Goal: Information Seeking & Learning: Check status

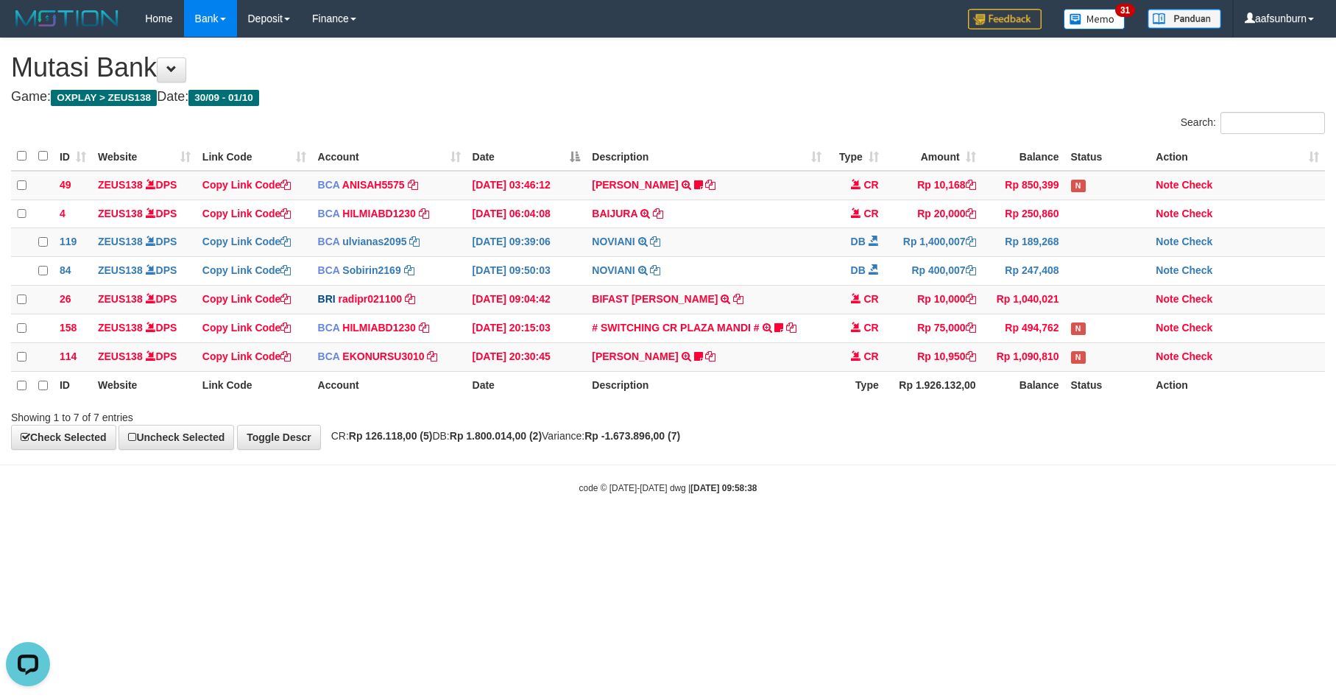
click at [1060, 532] on html "Toggle navigation Home Bank Account List Load By Website Group [OXPLAY] ZEUS138…" at bounding box center [668, 266] width 1336 height 532
click at [1047, 449] on div "**********" at bounding box center [668, 243] width 1336 height 411
click at [1127, 532] on html "Toggle navigation Home Bank Account List Load By Website Group [OXPLAY] ZEUS138…" at bounding box center [668, 266] width 1336 height 532
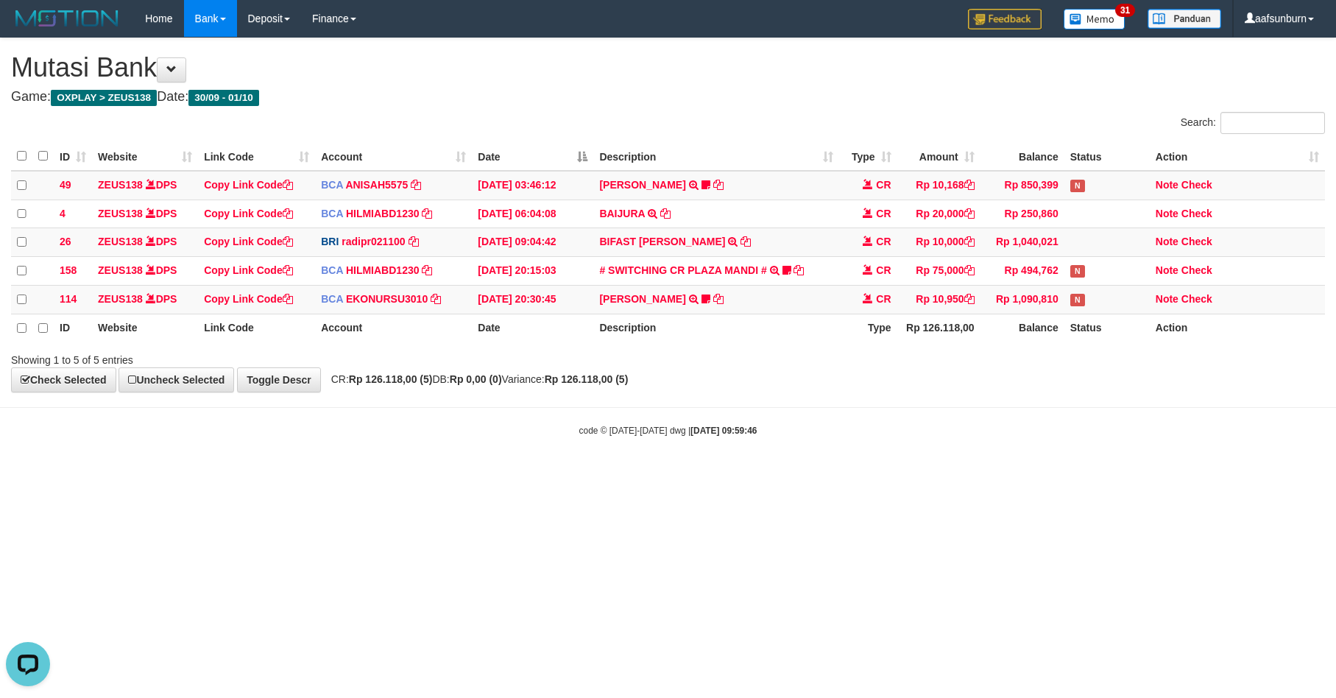
click at [992, 474] on html "Toggle navigation Home Bank Account List Load By Website Group [OXPLAY] ZEUS138…" at bounding box center [668, 237] width 1336 height 474
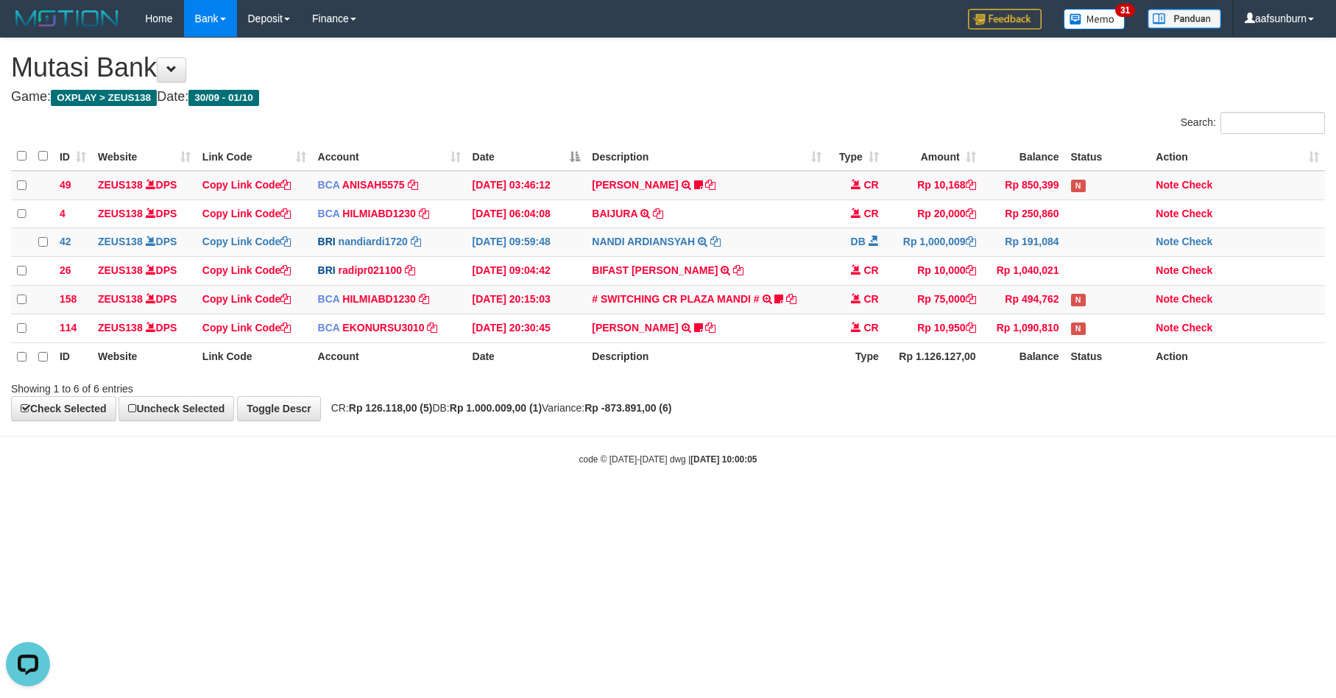
click at [1140, 503] on html "Toggle navigation Home Bank Account List Load By Website Group [OXPLAY] ZEUS138…" at bounding box center [668, 251] width 1336 height 503
click at [1136, 503] on html "Toggle navigation Home Bank Account List Load By Website Group [OXPLAY] ZEUS138…" at bounding box center [668, 251] width 1336 height 503
click at [1101, 503] on html "Toggle navigation Home Bank Account List Load By Website Group [OXPLAY] ZEUS138…" at bounding box center [668, 251] width 1336 height 503
click at [1080, 503] on html "Toggle navigation Home Bank Account List Load By Website Group [OXPLAY] ZEUS138…" at bounding box center [668, 251] width 1336 height 503
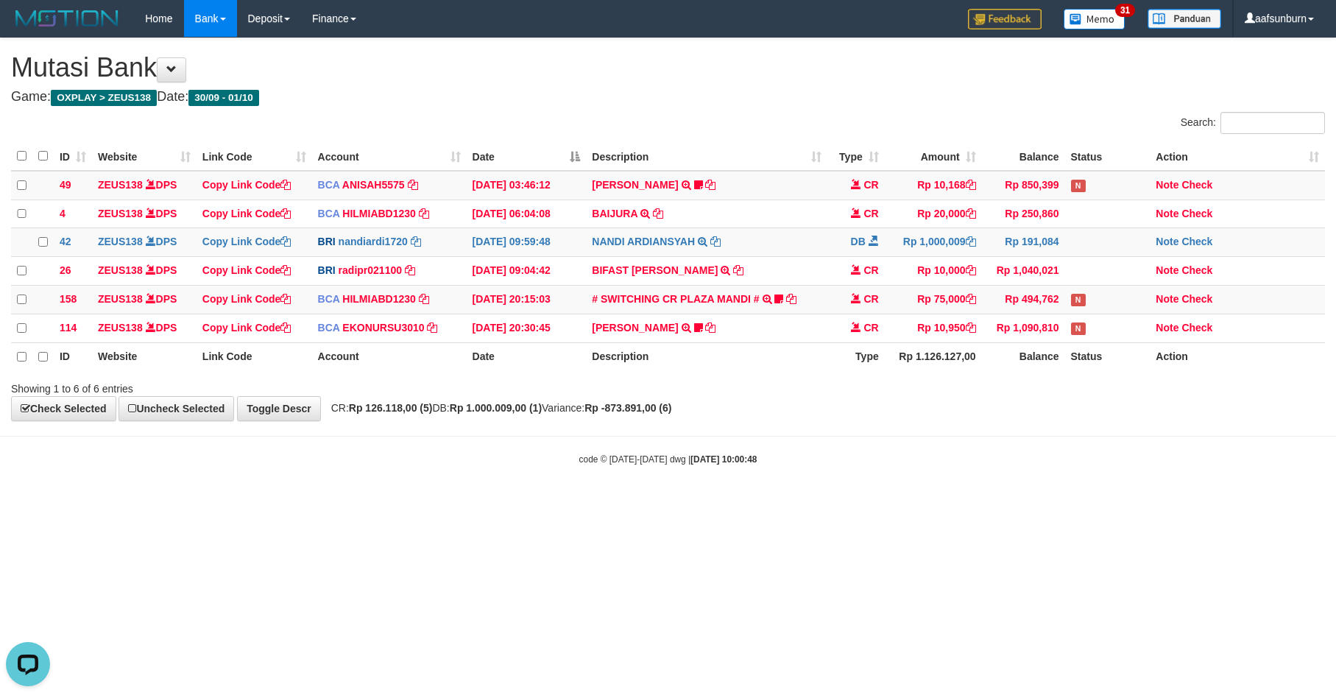
click at [1102, 503] on html "Toggle navigation Home Bank Account List Load By Website Group [OXPLAY] ZEUS138…" at bounding box center [668, 251] width 1336 height 503
drag, startPoint x: 1014, startPoint y: 512, endPoint x: 1023, endPoint y: 509, distance: 9.6
click at [1018, 503] on html "Toggle navigation Home Bank Account List Load By Website Group [OXPLAY] ZEUS138…" at bounding box center [668, 251] width 1336 height 503
click at [1071, 503] on html "Toggle navigation Home Bank Account List Load By Website Group [OXPLAY] ZEUS138…" at bounding box center [668, 251] width 1336 height 503
click at [1171, 503] on html "Toggle navigation Home Bank Account List Load By Website Group [OXPLAY] ZEUS138…" at bounding box center [668, 251] width 1336 height 503
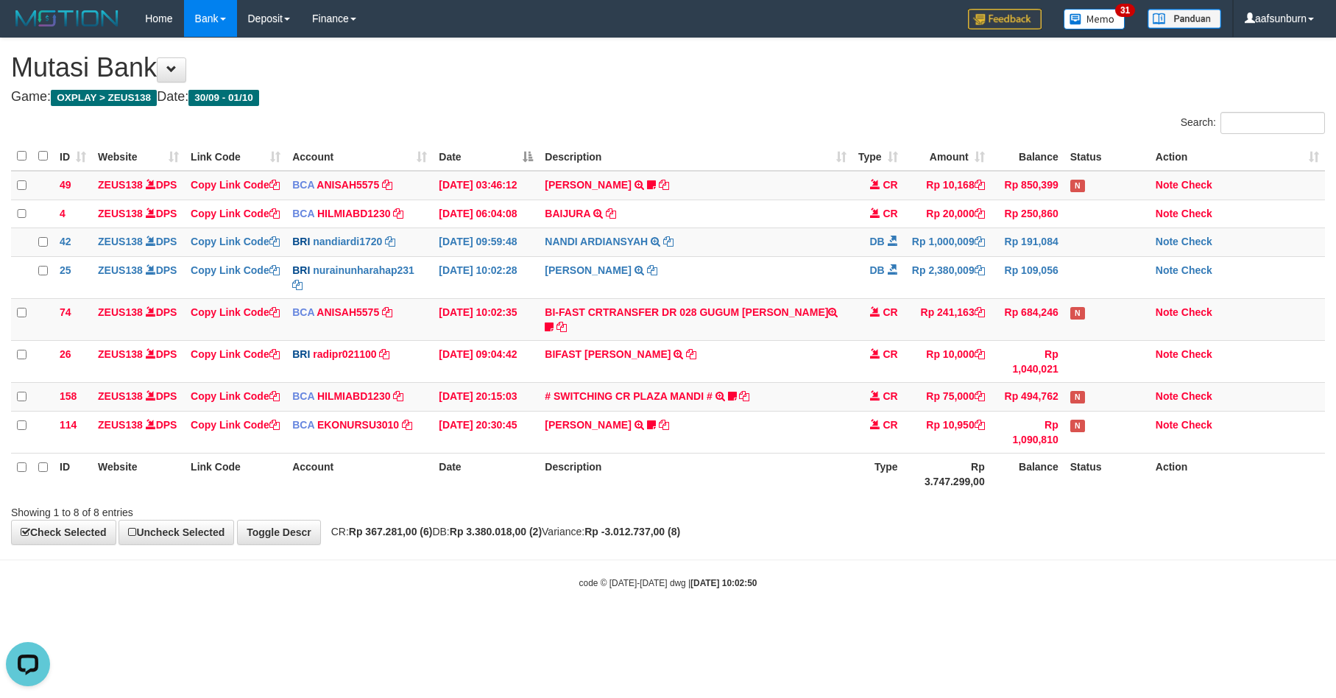
click at [1147, 606] on body "Toggle navigation Home Bank Account List Load By Website Group [OXPLAY] ZEUS138…" at bounding box center [668, 313] width 1336 height 626
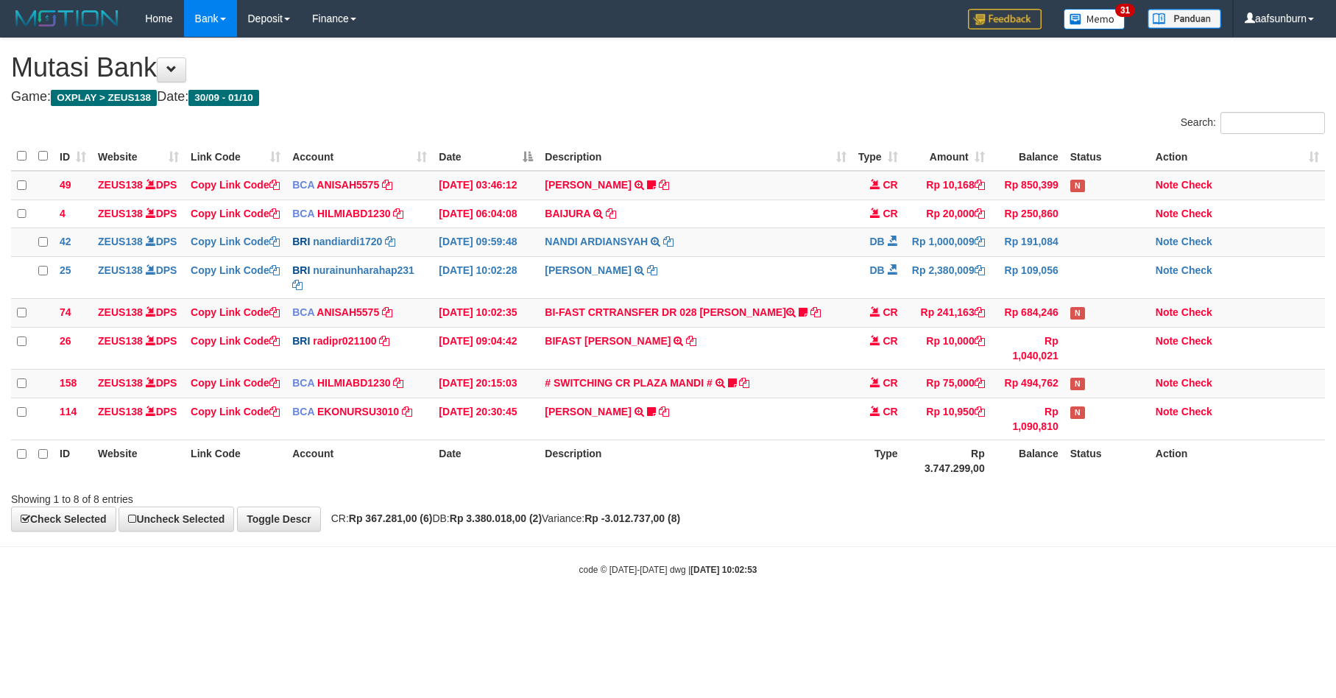
click at [1043, 607] on body "Toggle navigation Home Bank Account List Load By Website Group [OXPLAY] ZEUS138…" at bounding box center [668, 306] width 1336 height 613
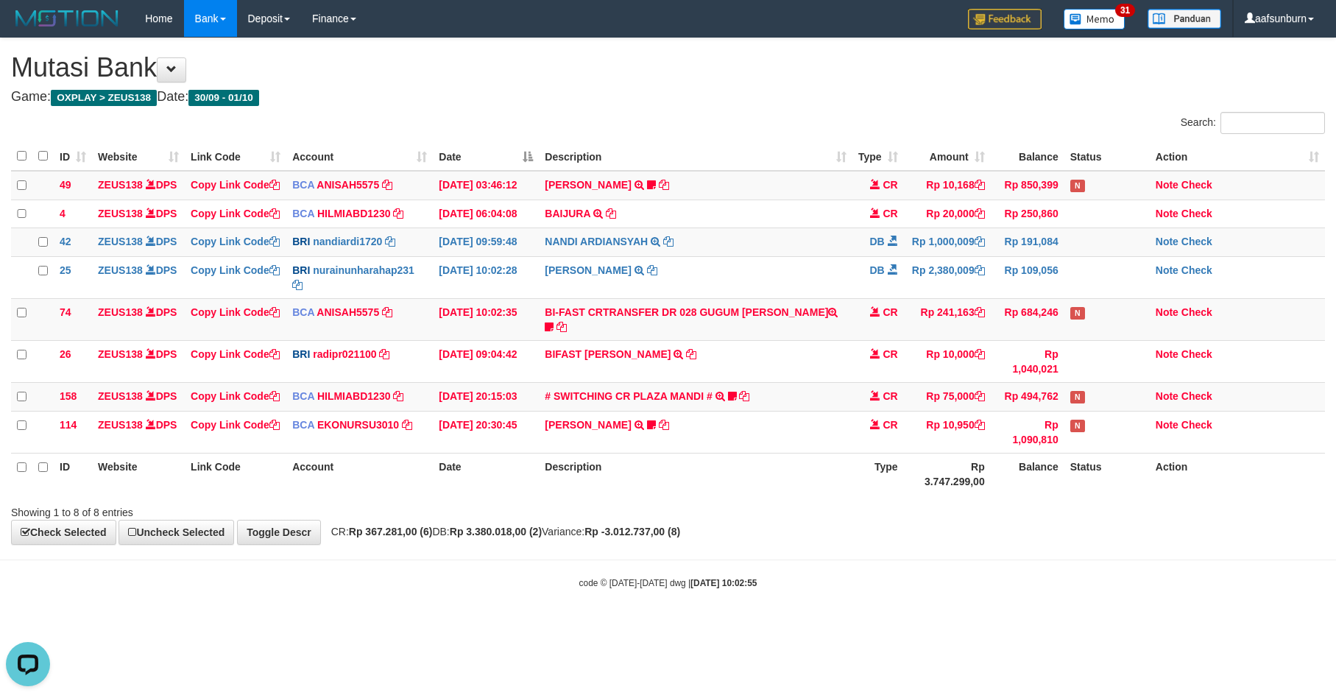
click at [1073, 520] on div "Showing 1 to 8 of 8 entries" at bounding box center [668, 509] width 1336 height 21
drag, startPoint x: 921, startPoint y: 548, endPoint x: 1328, endPoint y: 511, distance: 408.8
click at [919, 495] on th "Rp 3.747.299,00" at bounding box center [947, 474] width 87 height 42
click at [1061, 412] on td "Rp 494,762" at bounding box center [1028, 397] width 74 height 29
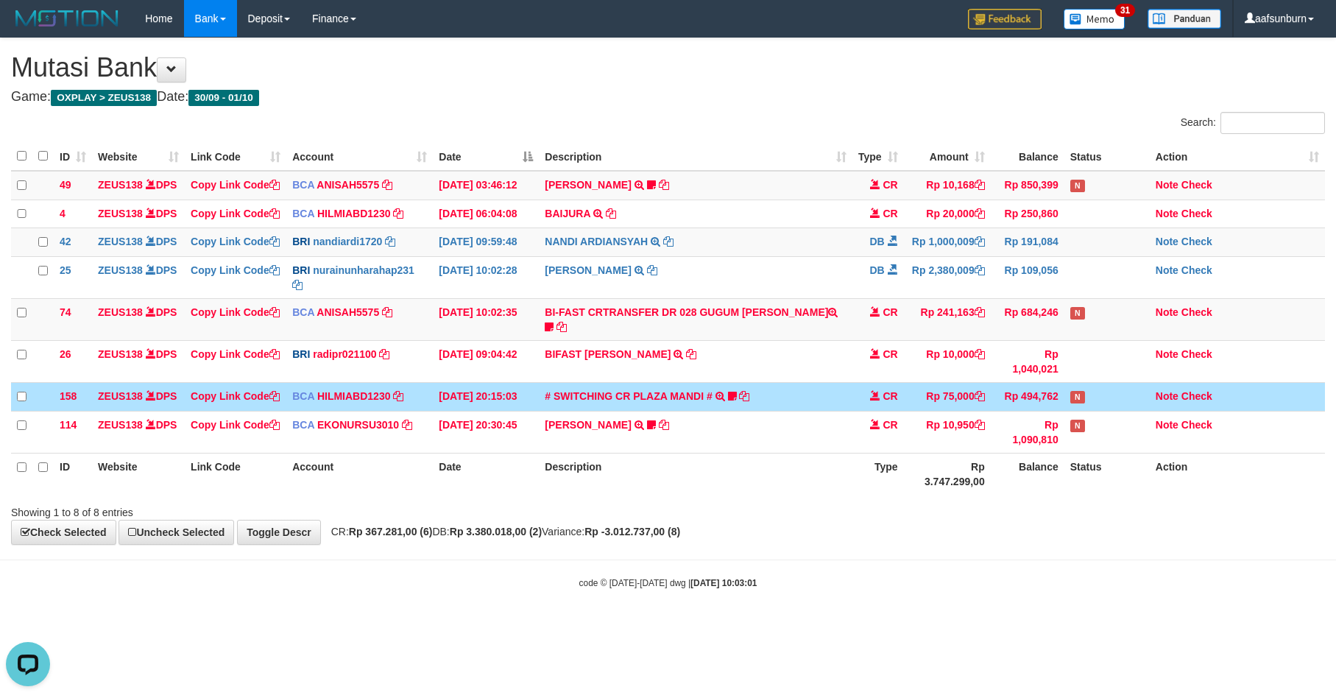
click at [1061, 412] on td "Rp 494,762" at bounding box center [1028, 397] width 74 height 29
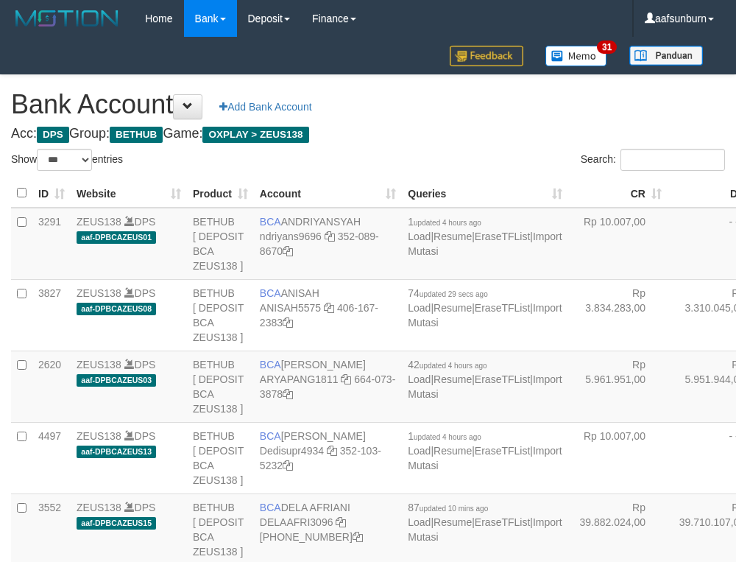
select select "***"
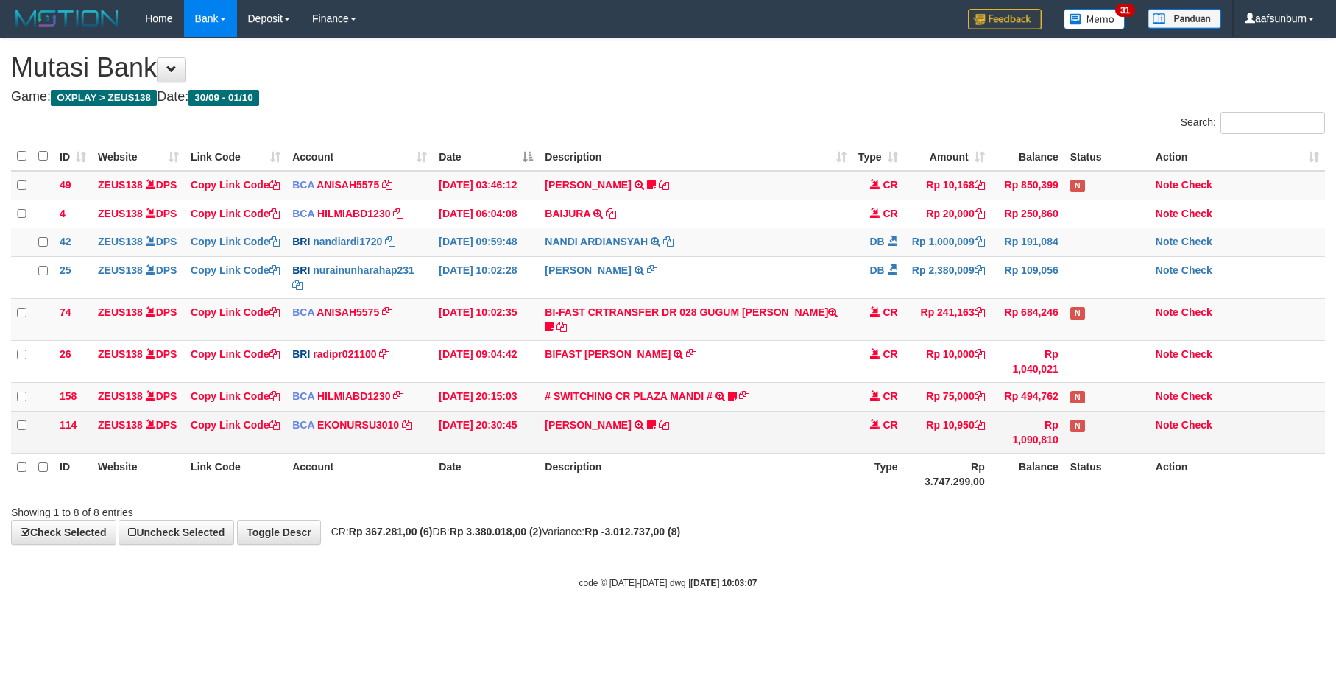
click at [914, 453] on td "Rp 10,950" at bounding box center [947, 433] width 87 height 42
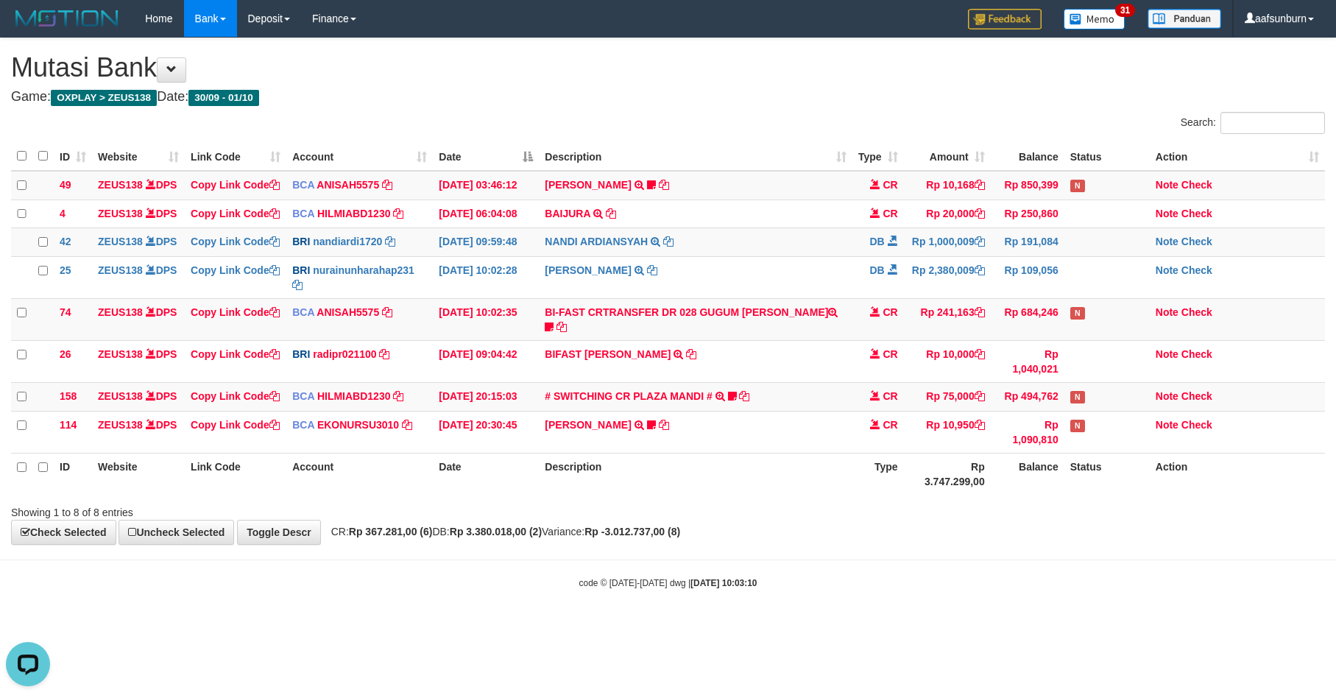
click at [1061, 495] on th "Balance" at bounding box center [1028, 474] width 74 height 42
click at [1059, 495] on th "Balance" at bounding box center [1028, 474] width 74 height 42
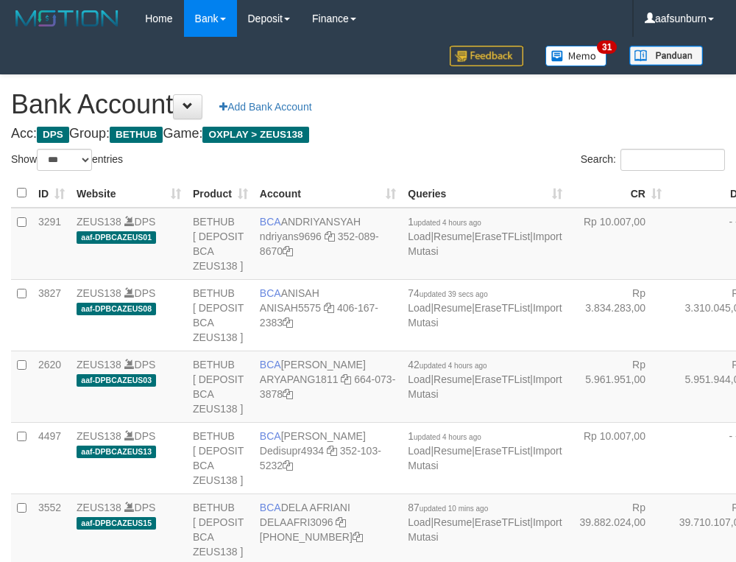
select select "***"
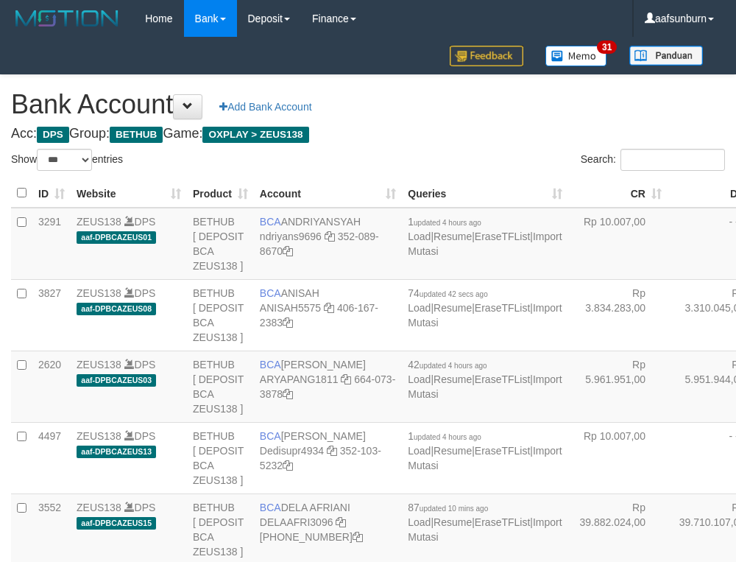
select select "***"
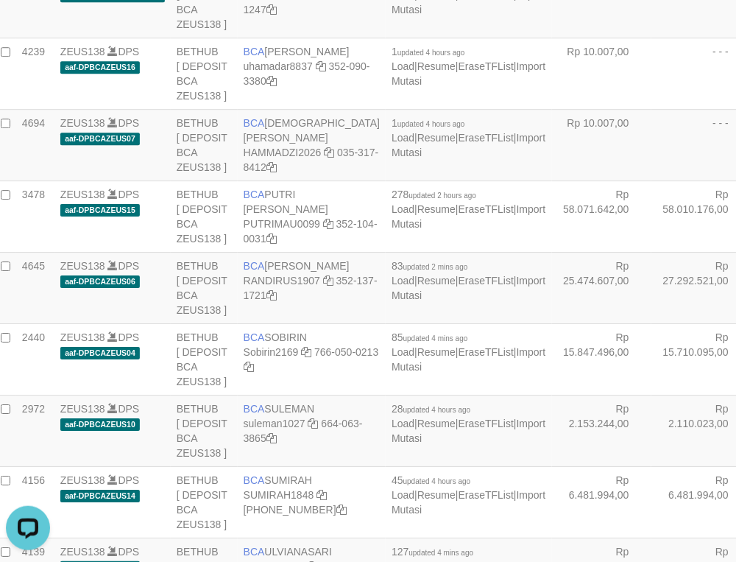
drag, startPoint x: 544, startPoint y: 332, endPoint x: 522, endPoint y: 338, distance: 22.9
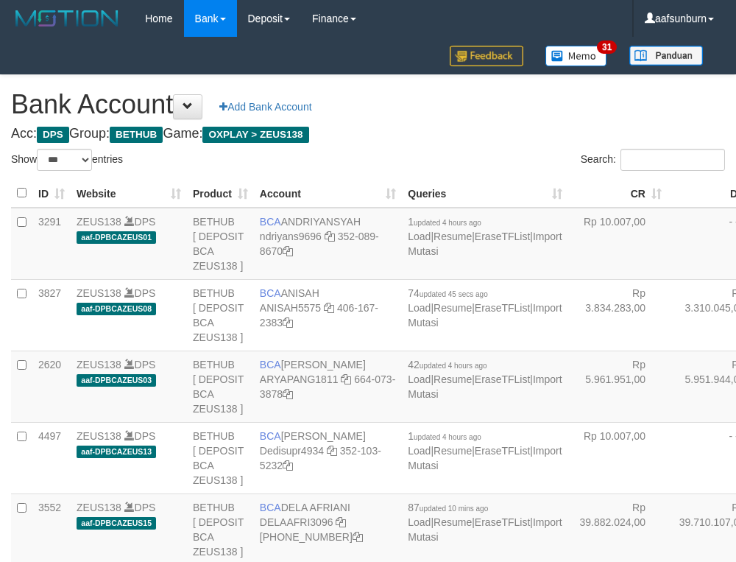
select select "***"
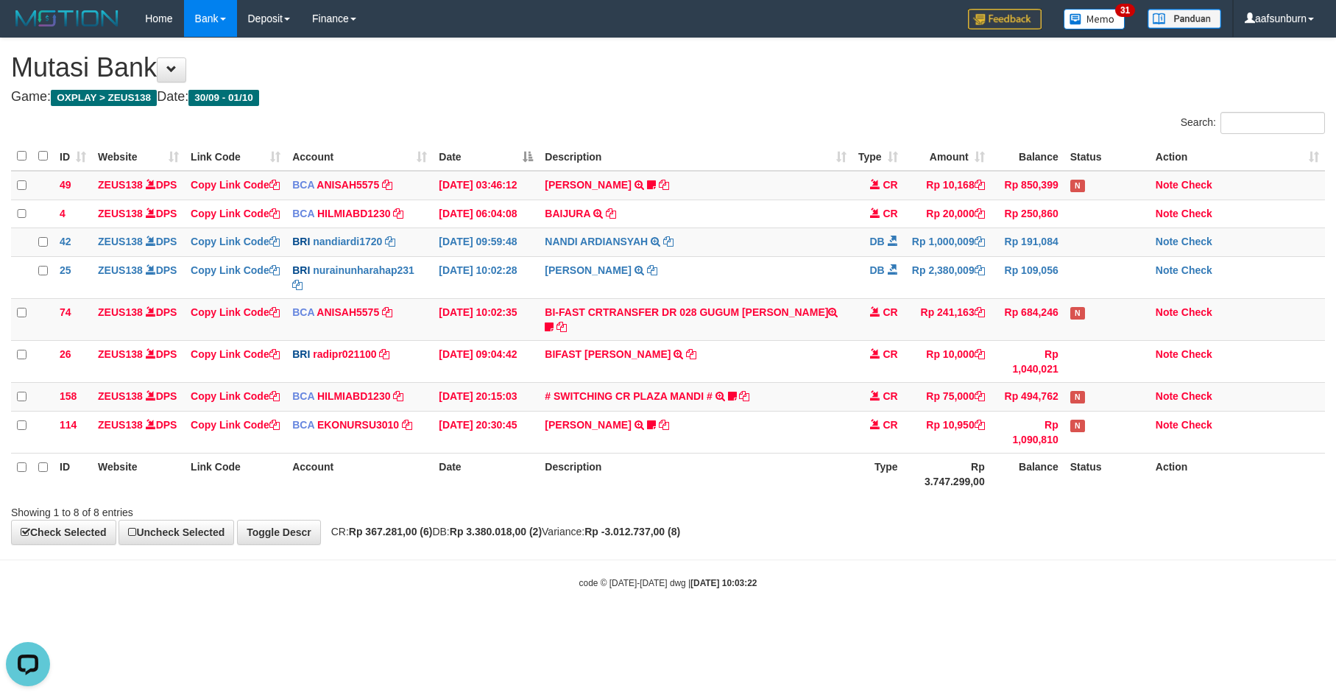
click at [1049, 495] on th "Balance" at bounding box center [1028, 474] width 74 height 42
click at [963, 495] on th "Rp 3.747.299,00" at bounding box center [947, 474] width 87 height 42
click at [1127, 495] on th "Status" at bounding box center [1106, 474] width 85 height 42
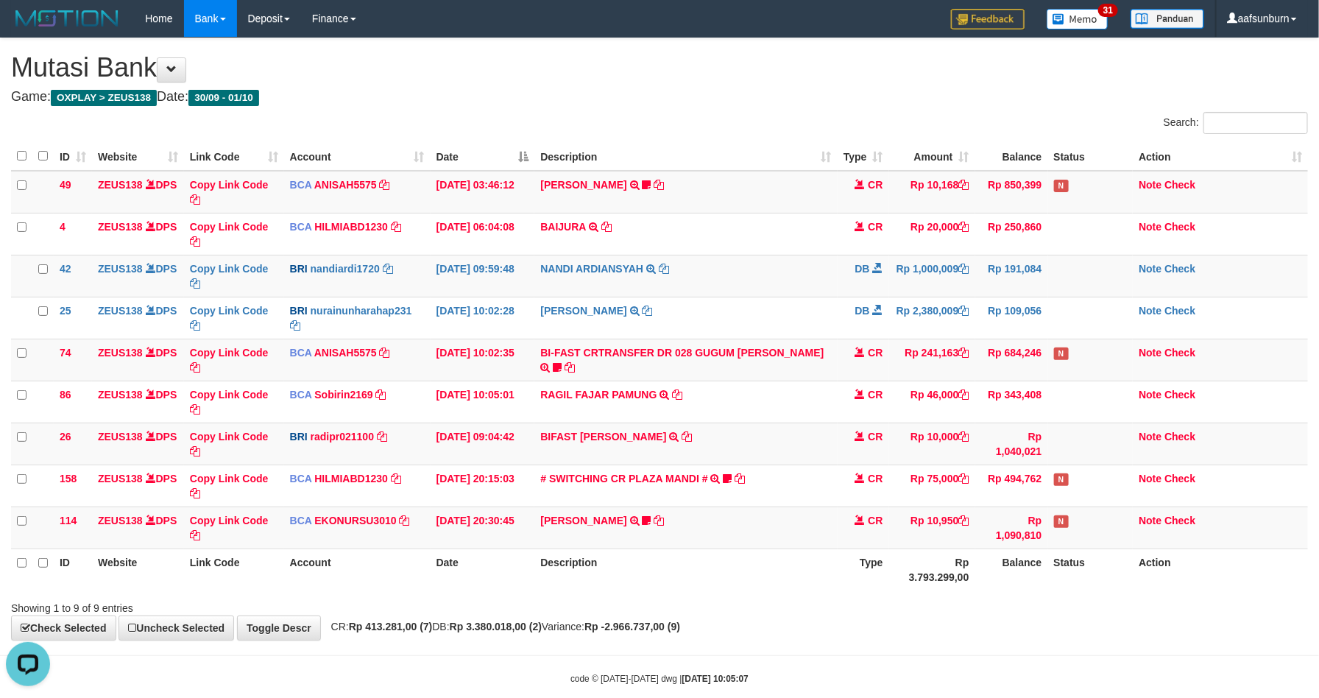
click at [886, 598] on div "Showing 1 to 9 of 9 entries" at bounding box center [659, 605] width 1319 height 21
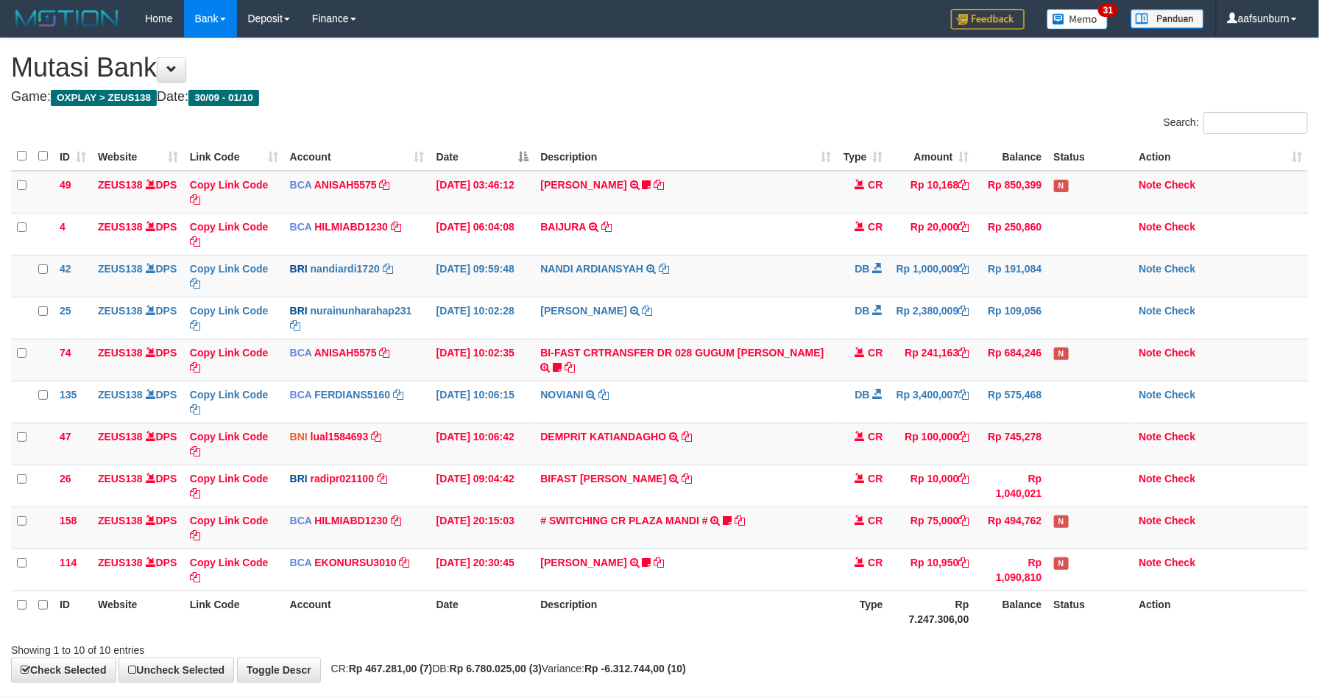
click at [783, 637] on div "ID Website Link Code Account Date Description Type Amount Balance Status Action…" at bounding box center [659, 387] width 1319 height 499
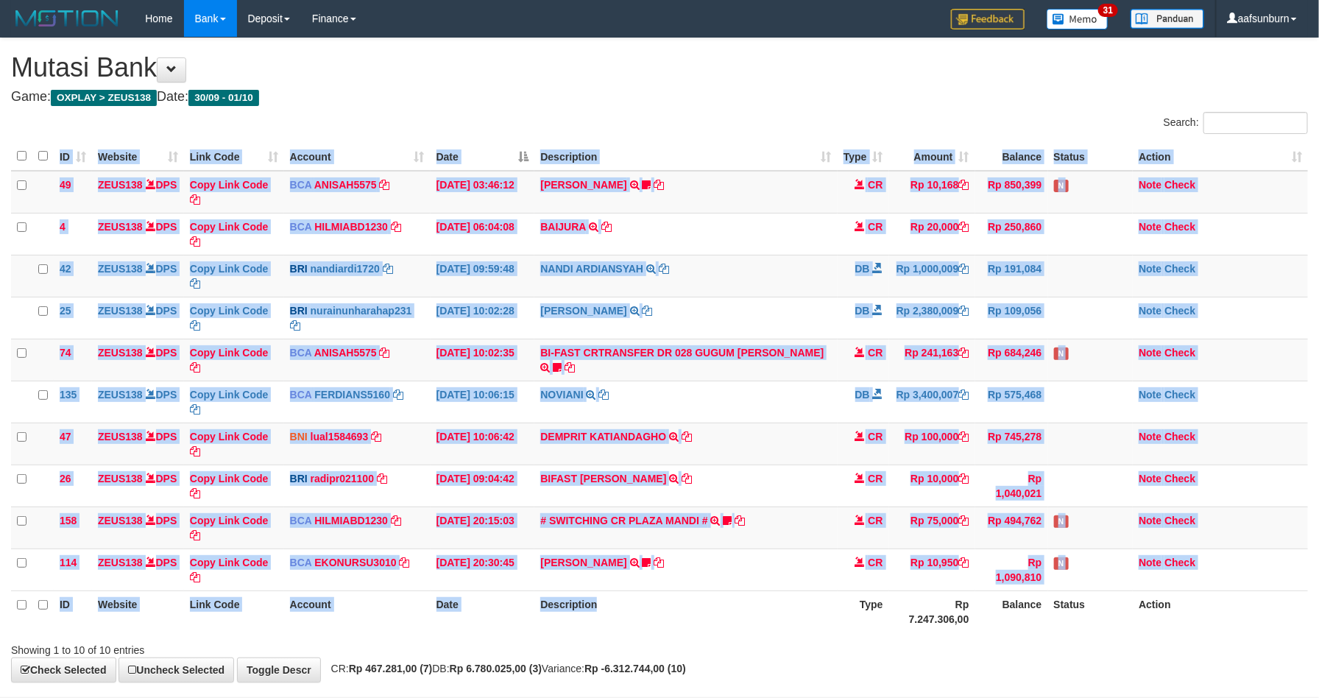
click at [818, 601] on th "Description" at bounding box center [685, 611] width 303 height 42
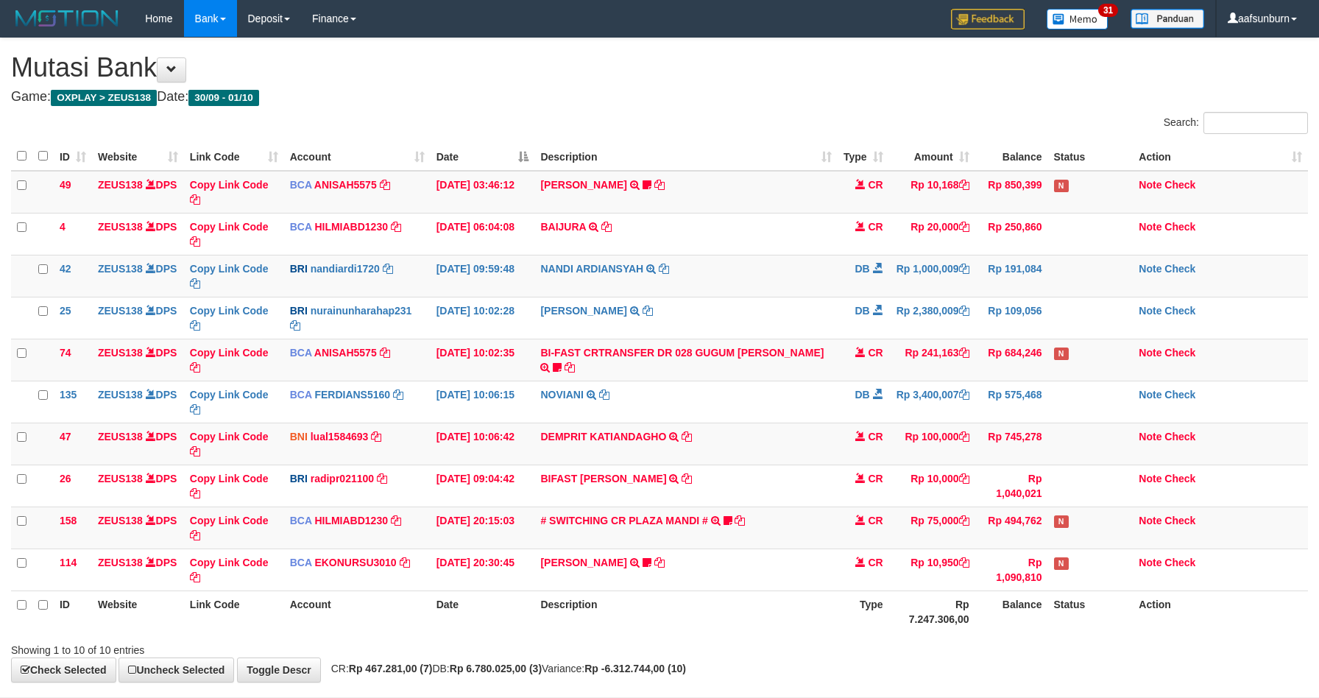
click at [815, 601] on th "Description" at bounding box center [685, 611] width 303 height 42
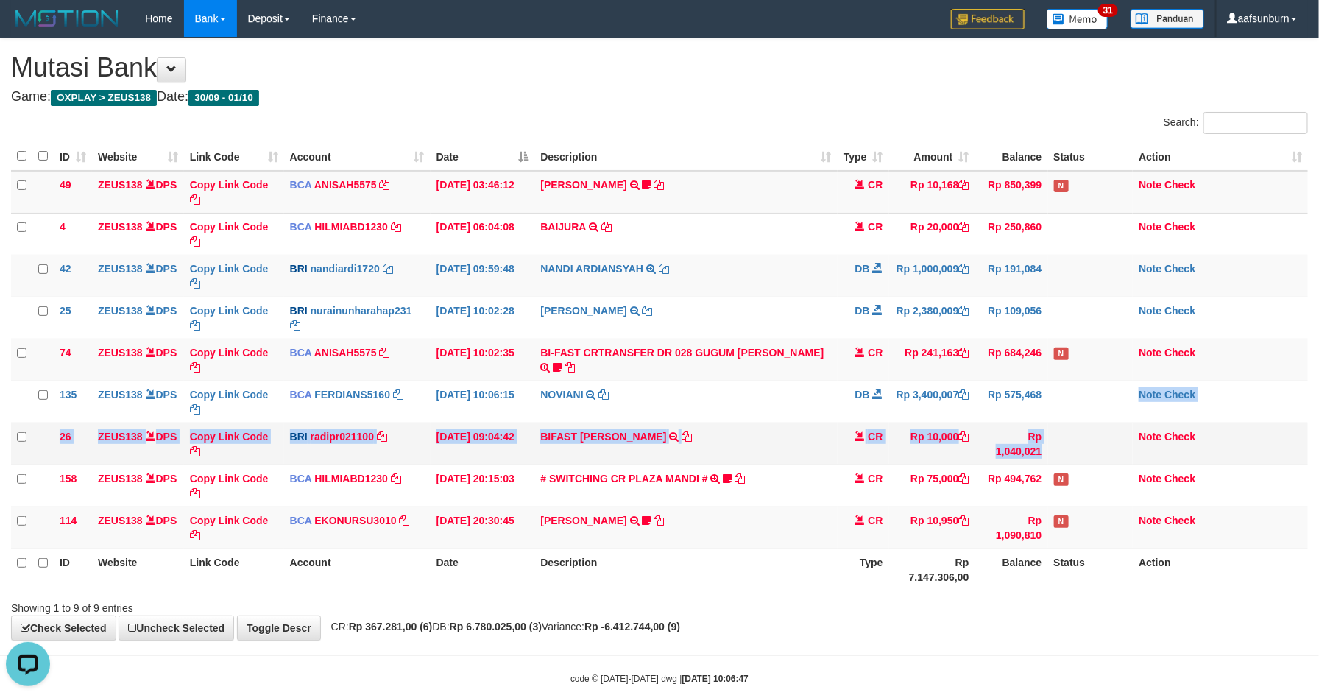
drag, startPoint x: 1093, startPoint y: 428, endPoint x: 1111, endPoint y: 447, distance: 25.5
click at [1107, 444] on tbody "49 ZEUS138 DPS Copy Link Code BCA ANISAH5575 DPS ANISAH mutasi_20251001_3827 | …" at bounding box center [659, 360] width 1297 height 378
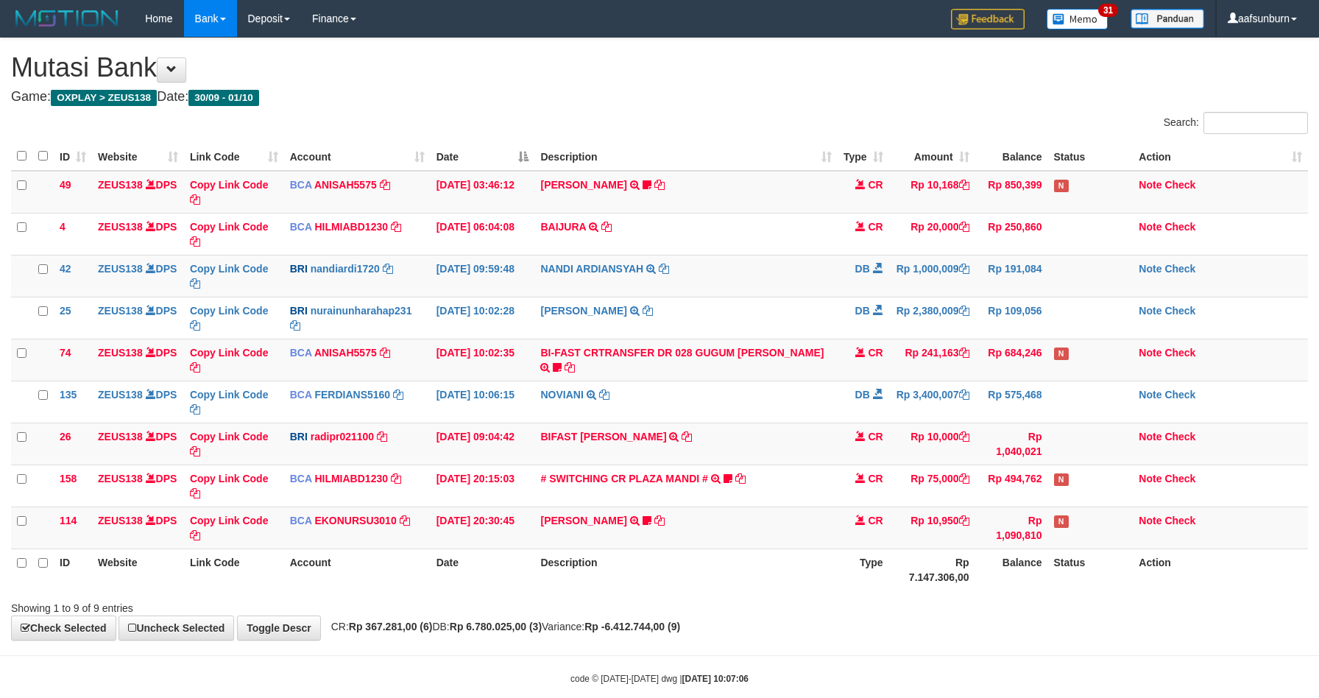
click at [1109, 522] on td "N" at bounding box center [1090, 527] width 85 height 42
click at [933, 456] on td "Rp 10,000" at bounding box center [932, 444] width 86 height 42
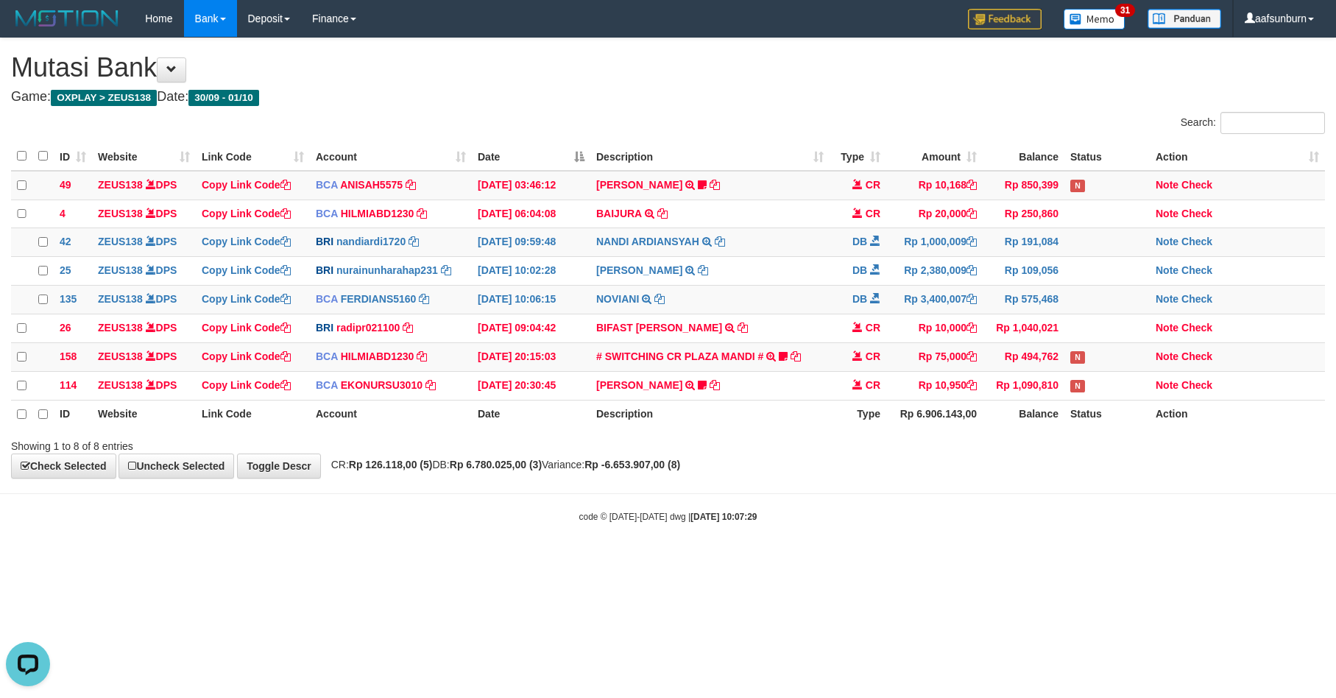
click at [996, 504] on body "Toggle navigation Home Bank Account List Load By Website Group [OXPLAY] ZEUS138…" at bounding box center [668, 280] width 1336 height 560
click at [1056, 560] on body "Toggle navigation Home Bank Account List Load By Website Group [OXPLAY] ZEUS138…" at bounding box center [668, 280] width 1336 height 560
drag, startPoint x: 692, startPoint y: 418, endPoint x: 705, endPoint y: 417, distance: 13.3
click at [691, 418] on th "Description" at bounding box center [709, 414] width 239 height 28
click at [698, 414] on th "Description" at bounding box center [709, 414] width 239 height 28
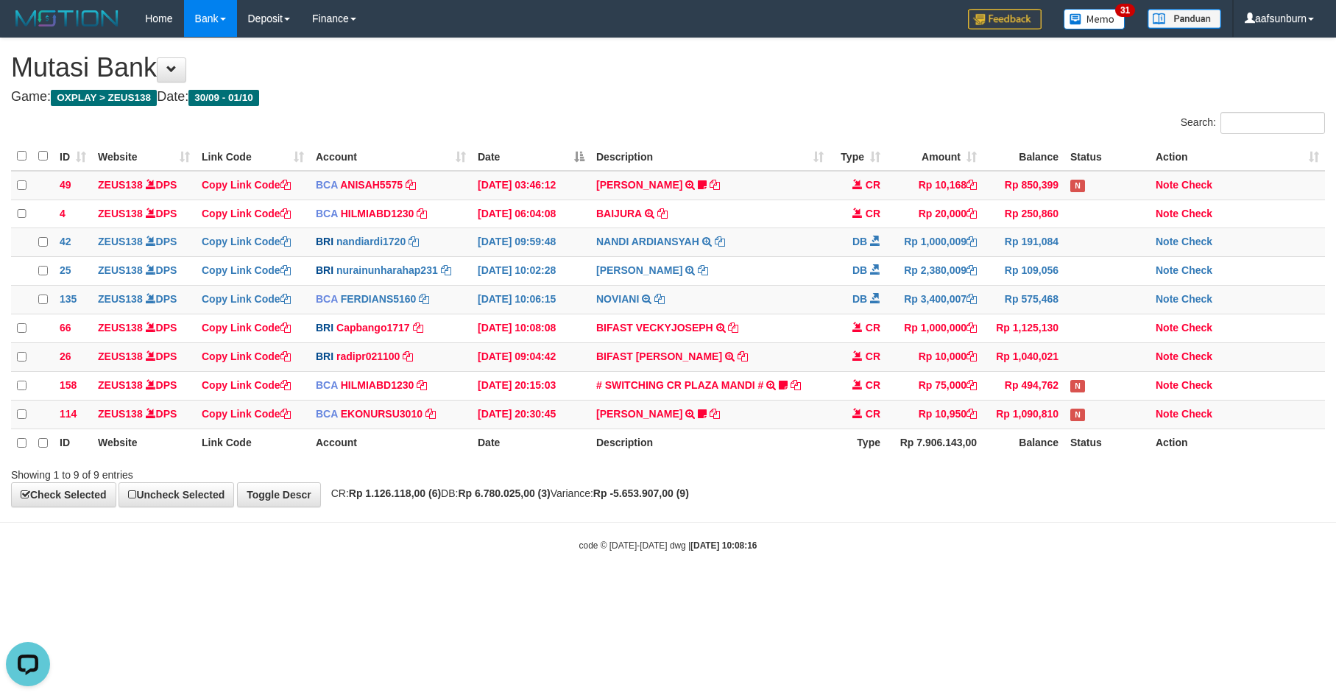
click at [641, 462] on div "ID Website Link Code Account Date Description Type Amount Balance Status Action…" at bounding box center [668, 300] width 1336 height 324
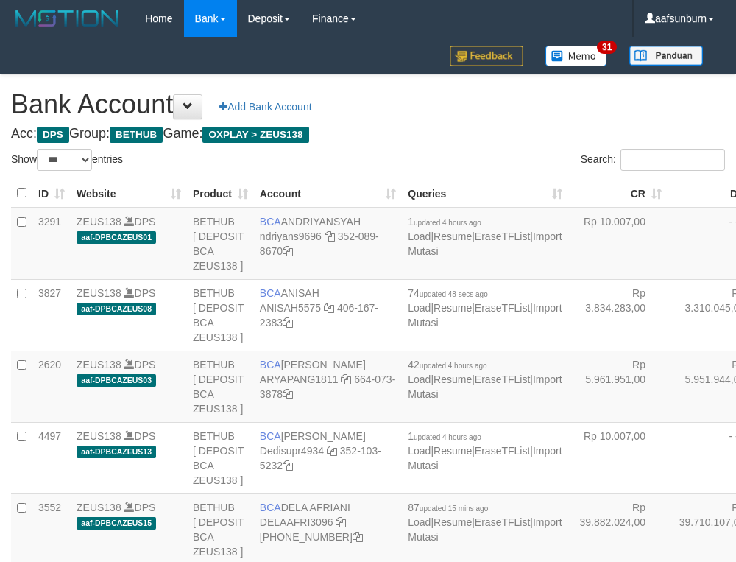
select select "***"
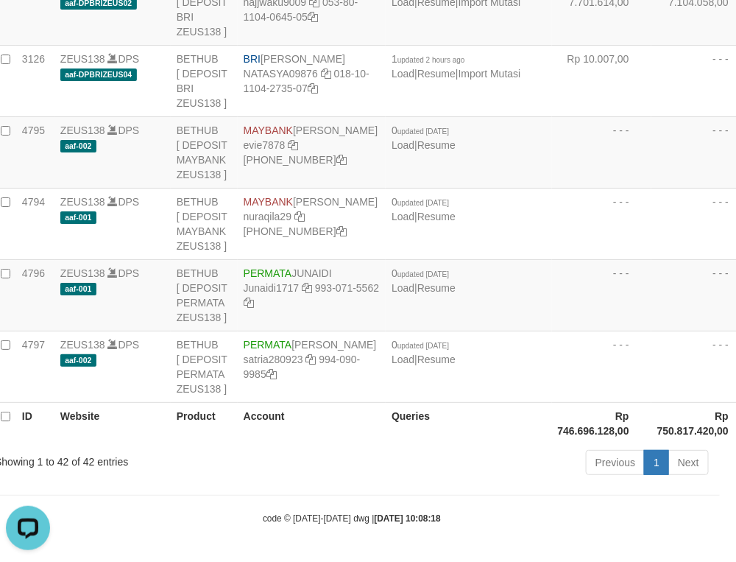
drag, startPoint x: 526, startPoint y: 170, endPoint x: 73, endPoint y: 320, distance: 477.7
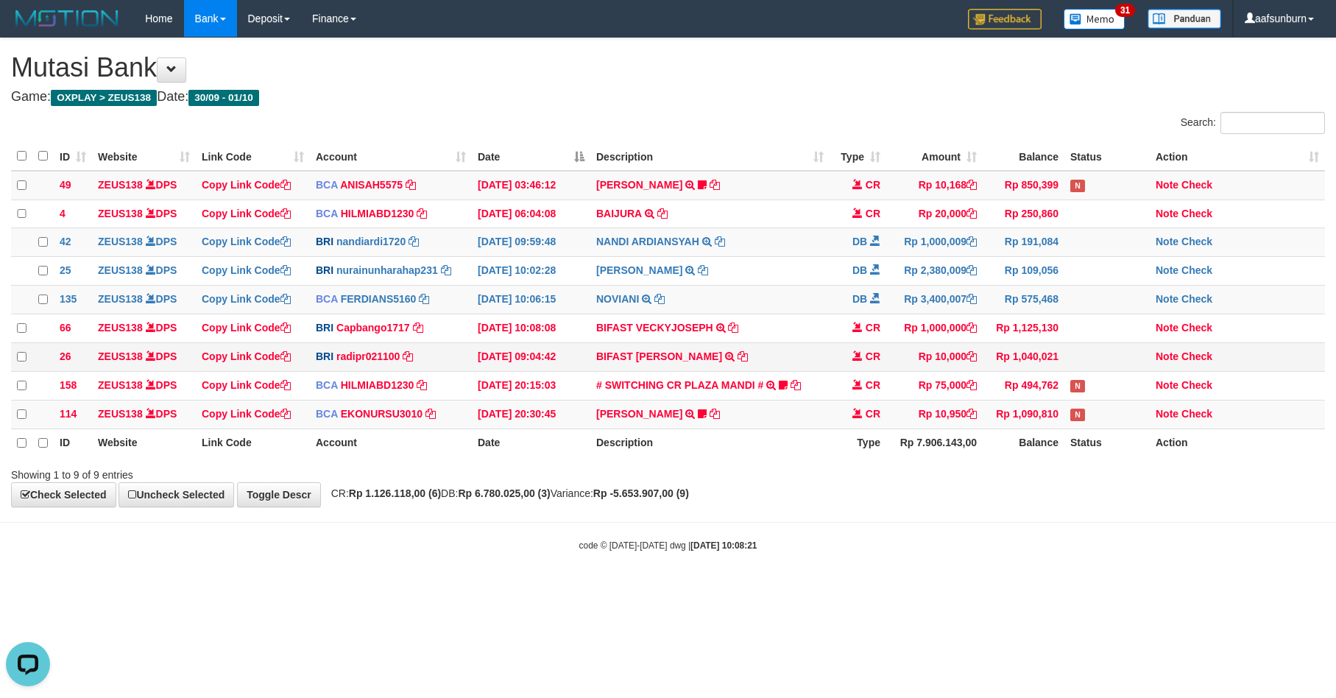
click at [937, 371] on td "Rp 10,000" at bounding box center [934, 356] width 96 height 29
drag, startPoint x: 902, startPoint y: 378, endPoint x: 892, endPoint y: 367, distance: 14.6
click at [901, 371] on td "Rp 10,000" at bounding box center [934, 356] width 96 height 29
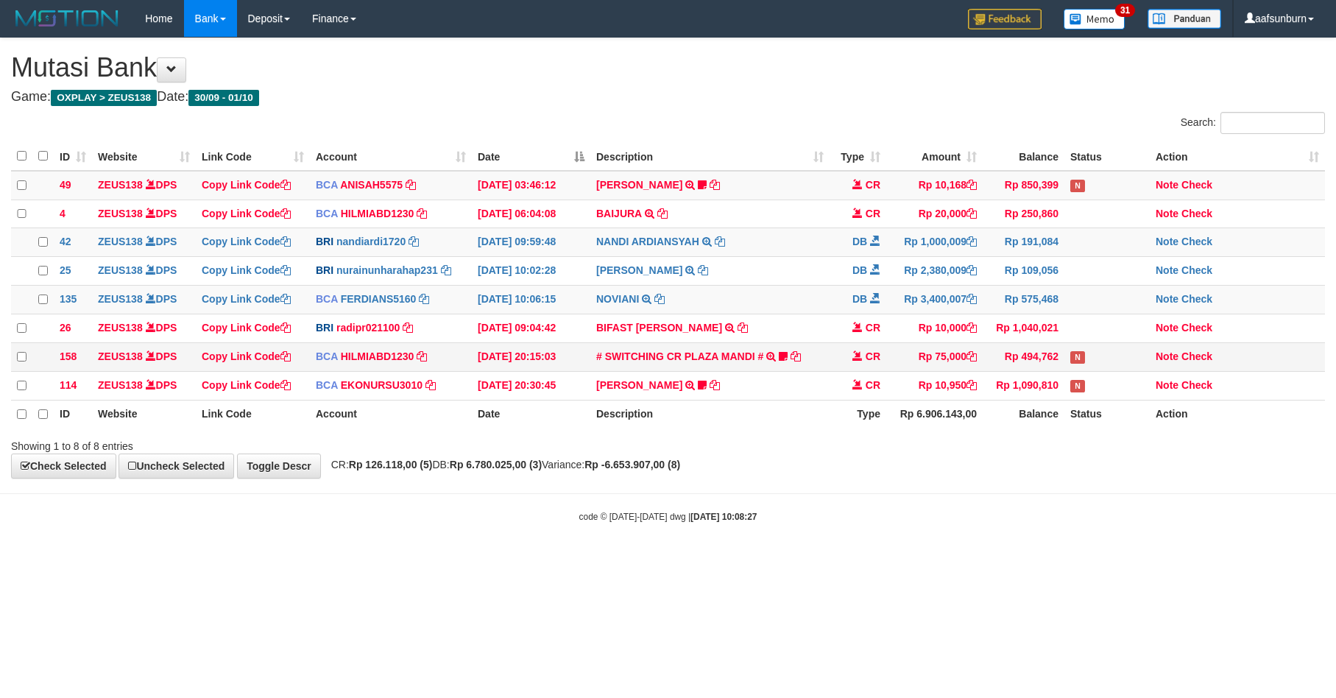
drag, startPoint x: 0, startPoint y: 0, endPoint x: 886, endPoint y: 371, distance: 960.2
click at [886, 371] on td "Rp 75,000" at bounding box center [934, 356] width 96 height 29
click at [880, 371] on td "CR" at bounding box center [858, 356] width 57 height 29
click at [873, 371] on td "CR" at bounding box center [858, 356] width 57 height 29
click at [862, 371] on td "CR" at bounding box center [858, 356] width 57 height 29
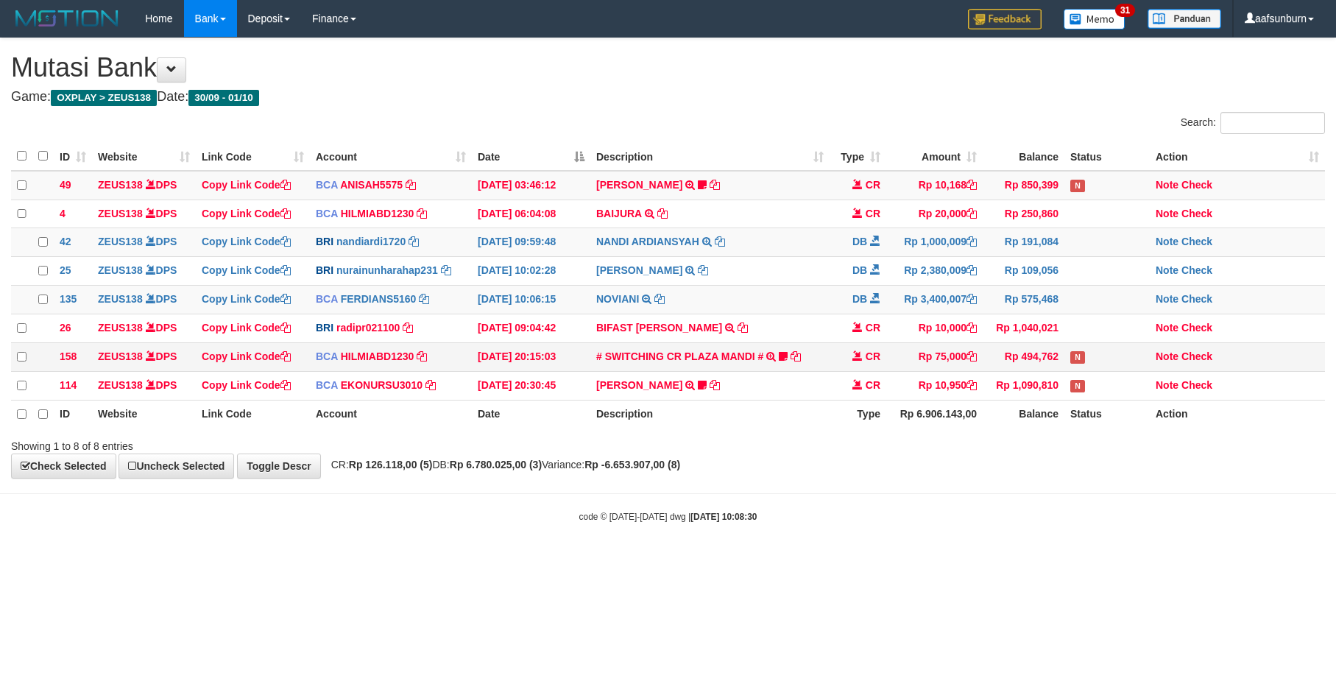
click at [836, 371] on td "CR" at bounding box center [858, 356] width 57 height 29
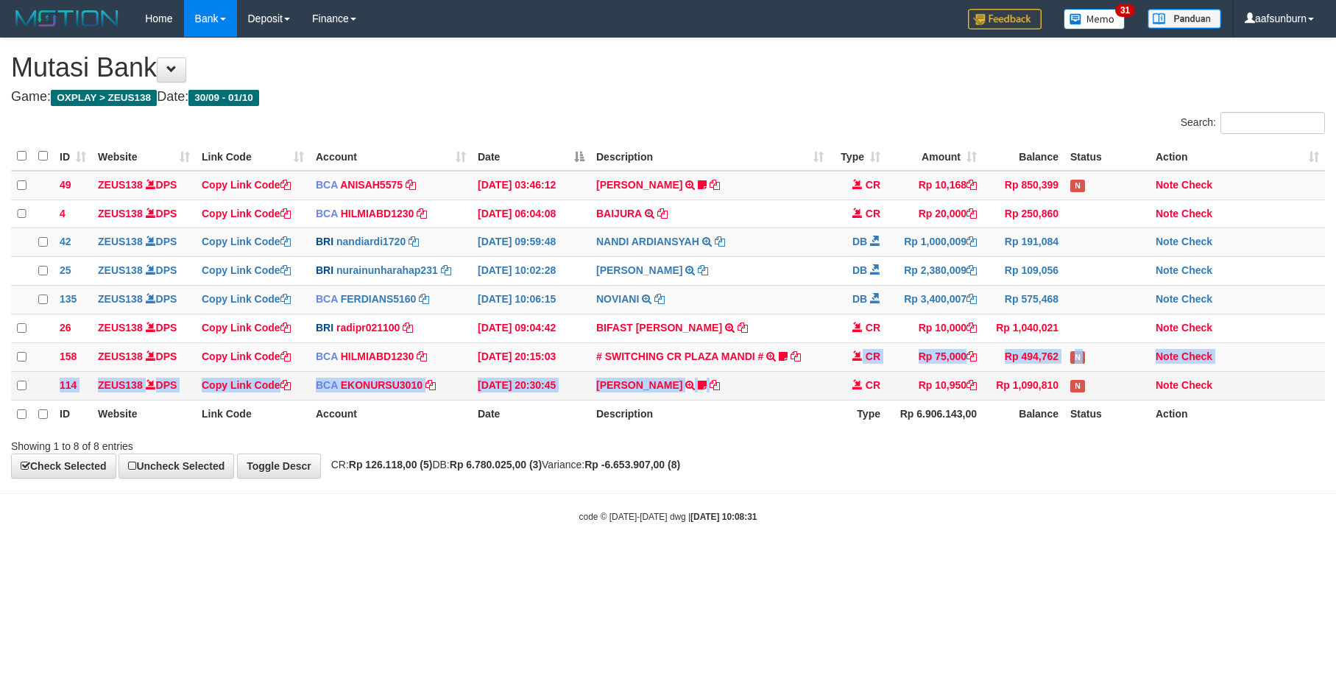
click at [829, 383] on tbody "49 ZEUS138 DPS Copy Link Code BCA ANISAH5575 DPS ANISAH mutasi_20251001_3827 | …" at bounding box center [668, 286] width 1314 height 230
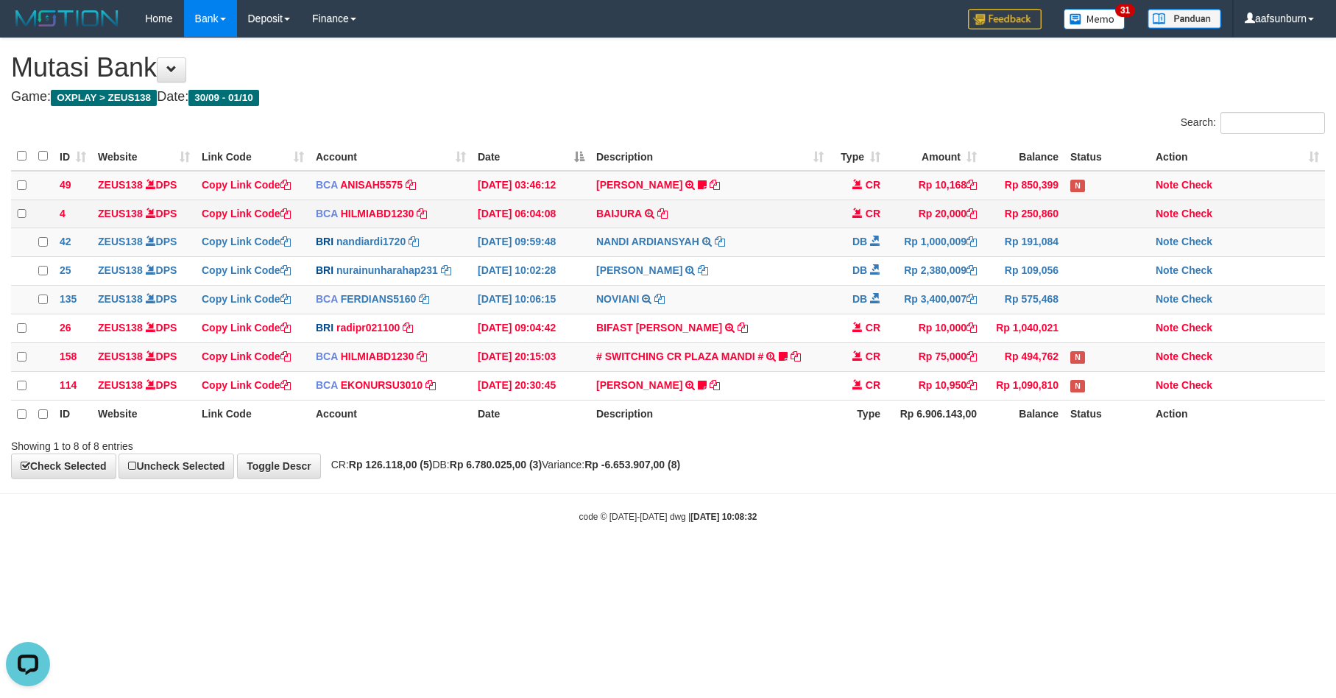
click at [955, 223] on td "Rp 20,000" at bounding box center [934, 213] width 96 height 29
click at [894, 453] on div "Showing 1 to 8 of 8 entries" at bounding box center [668, 443] width 1336 height 21
drag, startPoint x: 915, startPoint y: 515, endPoint x: 911, endPoint y: 506, distance: 9.9
click at [913, 511] on body "Toggle navigation Home Bank Account List Load By Website Group [OXPLAY] ZEUS138…" at bounding box center [668, 280] width 1336 height 560
click at [952, 560] on html "Toggle navigation Home Bank Account List Load By Website Group [OXPLAY] ZEUS138…" at bounding box center [668, 280] width 1336 height 560
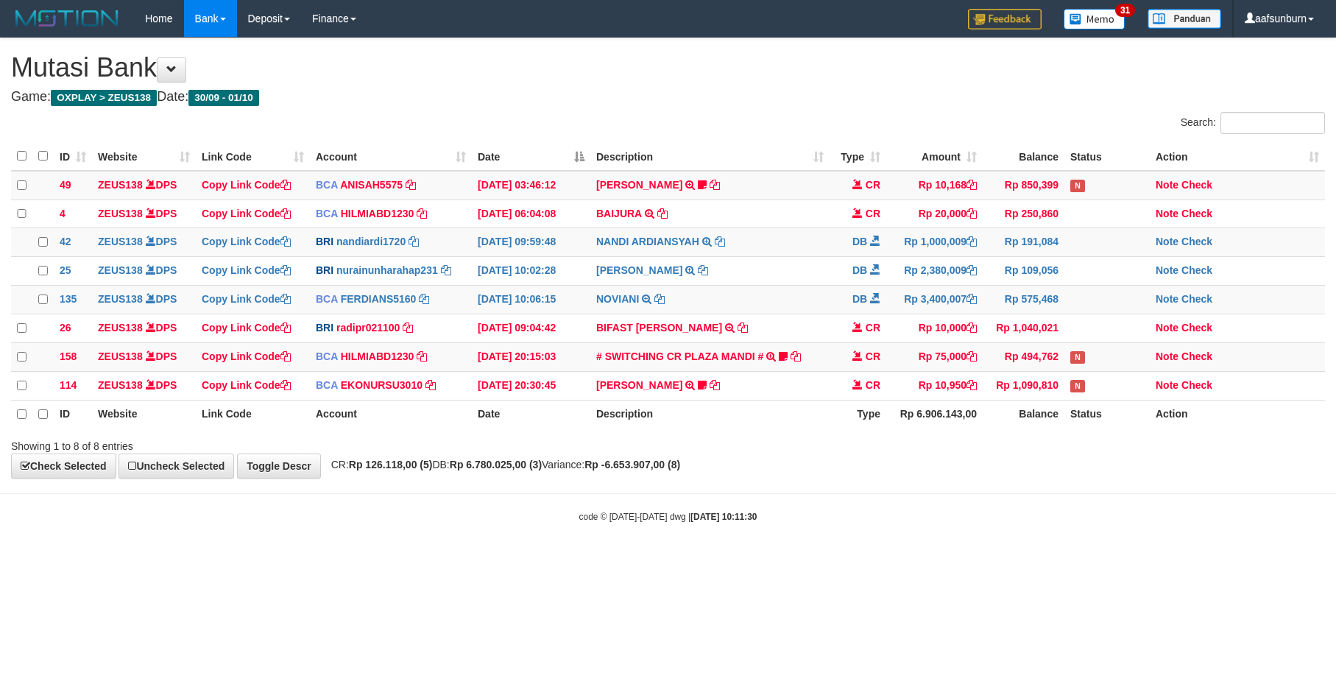
drag, startPoint x: 0, startPoint y: 0, endPoint x: 952, endPoint y: 575, distance: 1112.0
click at [941, 560] on html "Toggle navigation Home Bank Account List Load By Website Group [OXPLAY] ZEUS138…" at bounding box center [668, 280] width 1336 height 560
click at [1217, 560] on html "Toggle navigation Home Bank Account List Load By Website Group [OXPLAY] ZEUS138…" at bounding box center [668, 280] width 1336 height 560
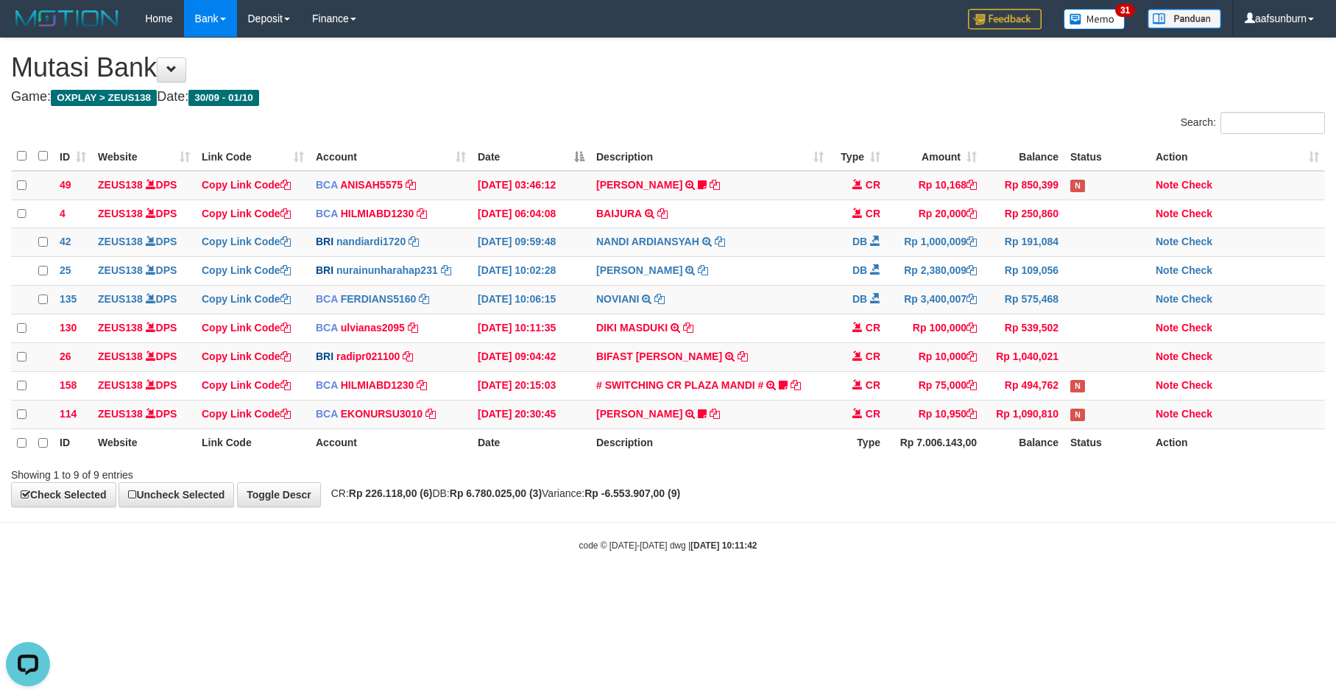
click at [999, 589] on html "Toggle navigation Home Bank Account List Load By Website Group [OXPLAY] ZEUS138…" at bounding box center [668, 294] width 1336 height 589
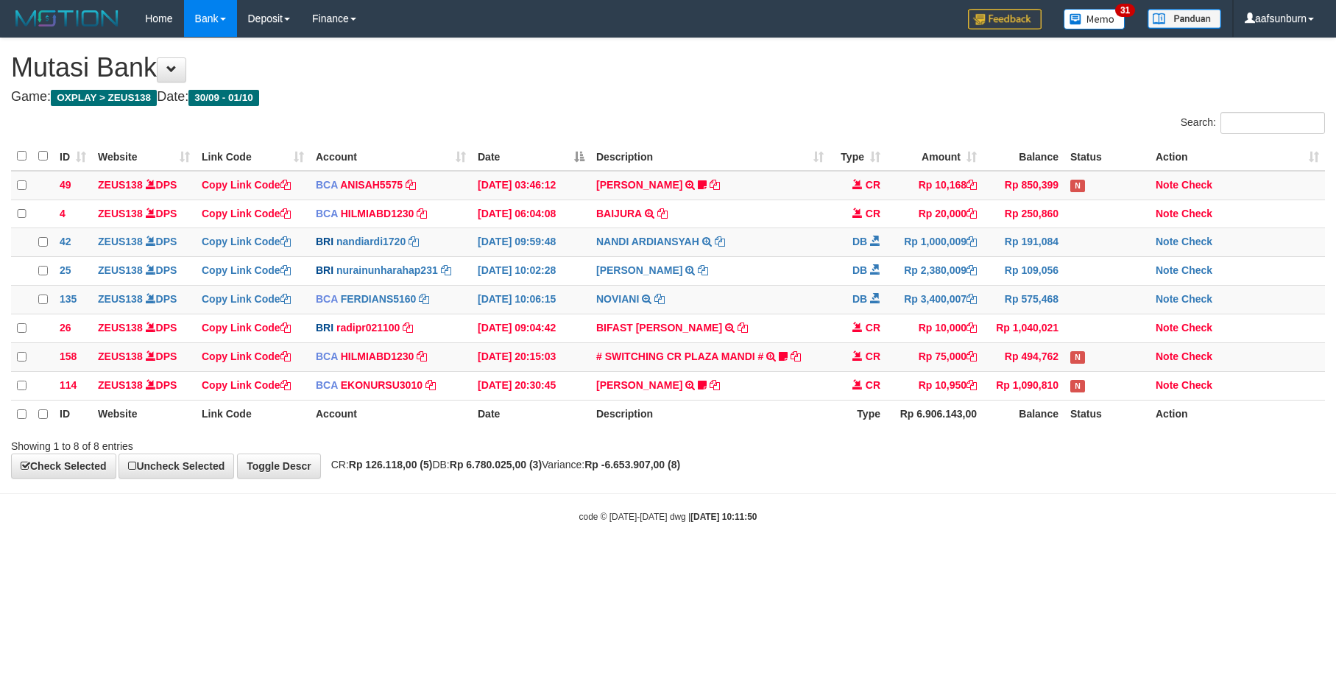
click at [1003, 560] on html "Toggle navigation Home Bank Account List Load By Website Group [OXPLAY] ZEUS138…" at bounding box center [668, 280] width 1336 height 560
drag, startPoint x: 989, startPoint y: 518, endPoint x: 975, endPoint y: 510, distance: 16.5
click at [987, 515] on body "Toggle navigation Home Bank Account List Load By Website Group [OXPLAY] ZEUS138…" at bounding box center [668, 280] width 1336 height 560
click at [975, 510] on body "Toggle navigation Home Bank Account List Load By Website Group [OXPLAY] ZEUS138…" at bounding box center [668, 280] width 1336 height 560
click at [1045, 560] on body "Toggle navigation Home Bank Account List Load By Website Group [OXPLAY] ZEUS138…" at bounding box center [668, 280] width 1336 height 560
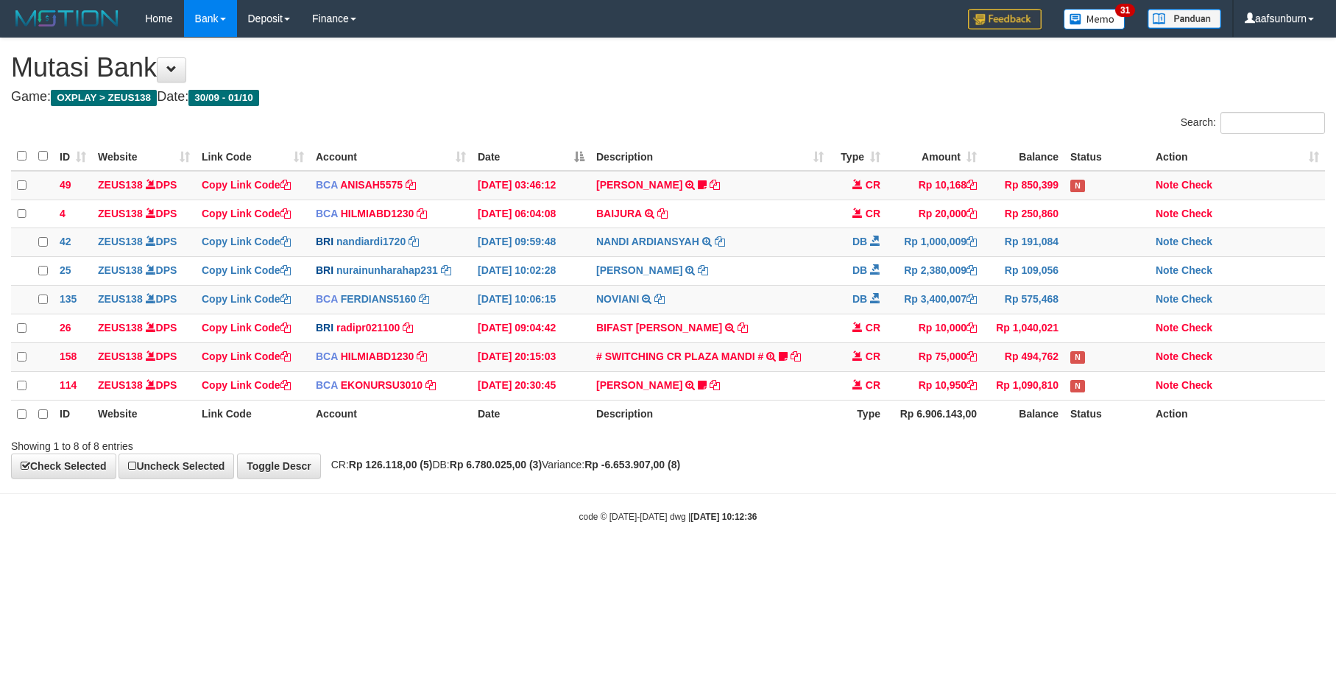
click at [1082, 560] on html "Toggle navigation Home Bank Account List Load By Website Group [OXPLAY] ZEUS138…" at bounding box center [668, 280] width 1336 height 560
click at [1103, 560] on html "Toggle navigation Home Bank Account List Load By Website Group [OXPLAY] ZEUS138…" at bounding box center [668, 280] width 1336 height 560
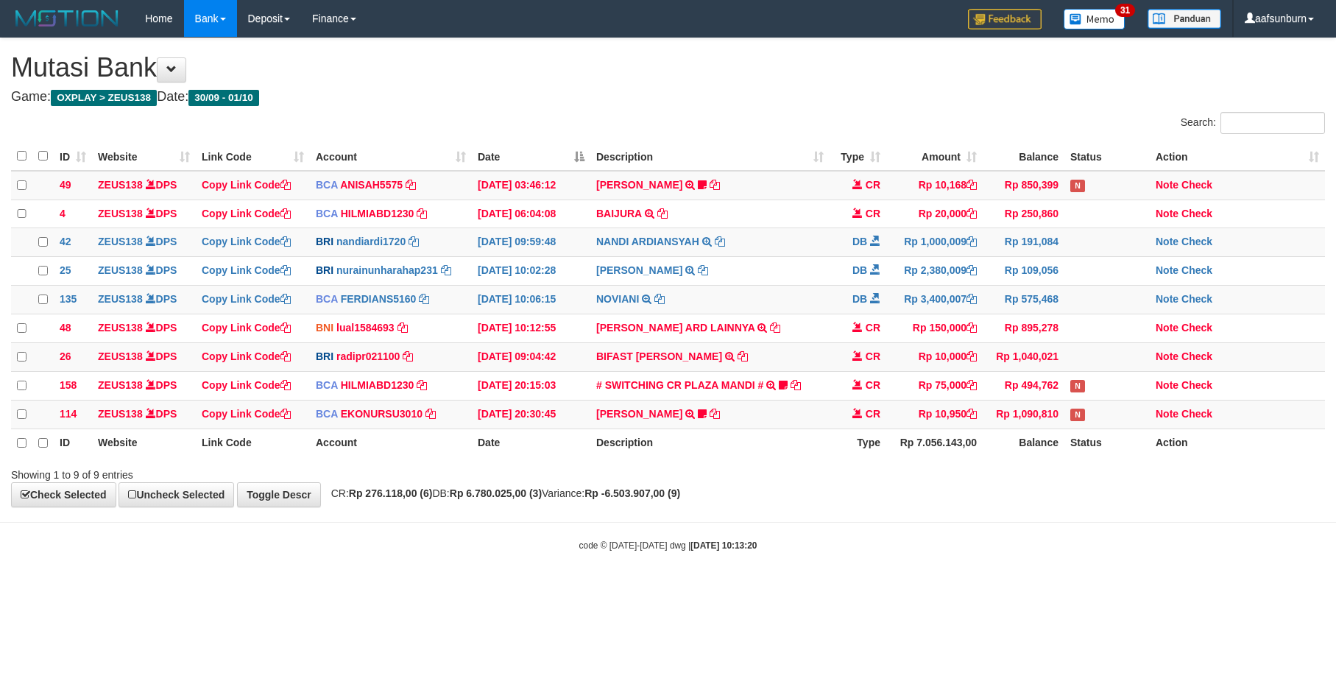
click at [1098, 589] on body "Toggle navigation Home Bank Account List Load By Website Group [OXPLAY] ZEUS138…" at bounding box center [668, 294] width 1336 height 589
drag, startPoint x: 0, startPoint y: 0, endPoint x: 1098, endPoint y: 607, distance: 1255.1
click at [1098, 589] on html "Toggle navigation Home Bank Account List Load By Website Group [OXPLAY] ZEUS138…" at bounding box center [668, 294] width 1336 height 589
click at [1151, 589] on html "Toggle navigation Home Bank Account List Load By Website Group [OXPLAY] ZEUS138…" at bounding box center [668, 294] width 1336 height 589
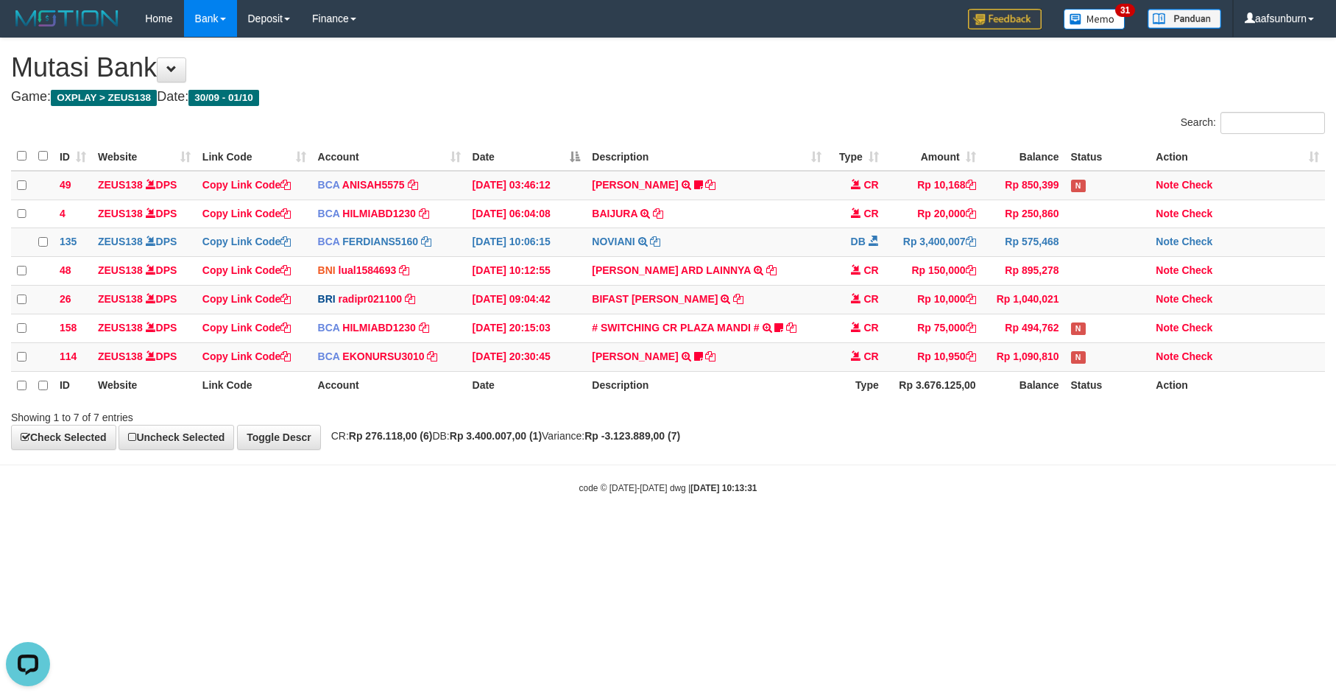
click at [1157, 532] on html "Toggle navigation Home Bank Account List Load By Website Group [OXPLAY] ZEUS138…" at bounding box center [668, 266] width 1336 height 532
click at [1053, 532] on html "Toggle navigation Home Bank Account List Load By Website Group [OXPLAY] ZEUS138…" at bounding box center [668, 266] width 1336 height 532
click at [1049, 532] on html "Toggle navigation Home Bank Account List Load By Website Group [OXPLAY] ZEUS138…" at bounding box center [668, 266] width 1336 height 532
click at [1006, 532] on body "Toggle navigation Home Bank Account List Load By Website Group [OXPLAY] ZEUS138…" at bounding box center [668, 266] width 1336 height 532
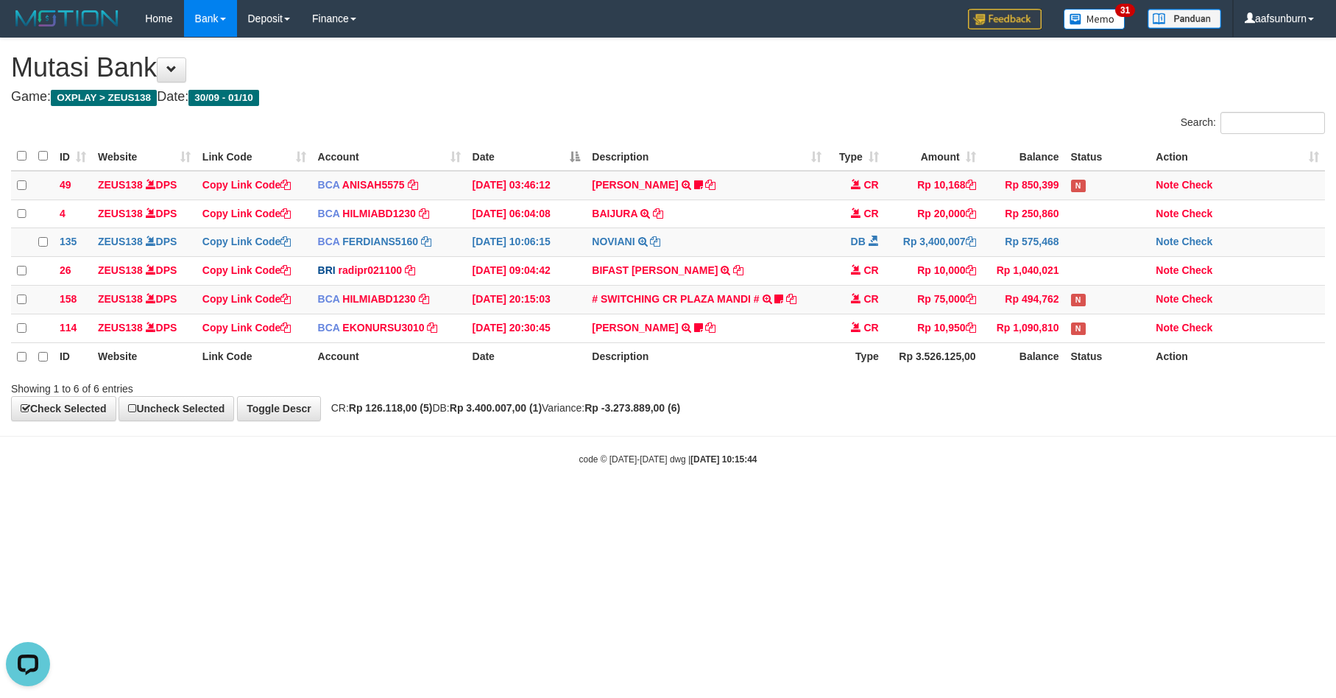
click at [1184, 437] on hr at bounding box center [668, 436] width 1336 height 1
click at [1204, 458] on body "Toggle navigation Home Bank Account List Load By Website Group [OXPLAY] ZEUS138…" at bounding box center [668, 251] width 1336 height 503
click at [1133, 503] on html "Toggle navigation Home Bank Account List Load By Website Group [OXPLAY] ZEUS138…" at bounding box center [668, 251] width 1336 height 503
click at [1137, 503] on html "Toggle navigation Home Bank Account List Load By Website Group [OXPLAY] ZEUS138…" at bounding box center [668, 251] width 1336 height 503
click at [1126, 504] on html "Toggle navigation Home Bank Account List Load By Website Group [OXPLAY] ZEUS138…" at bounding box center [668, 252] width 1336 height 504
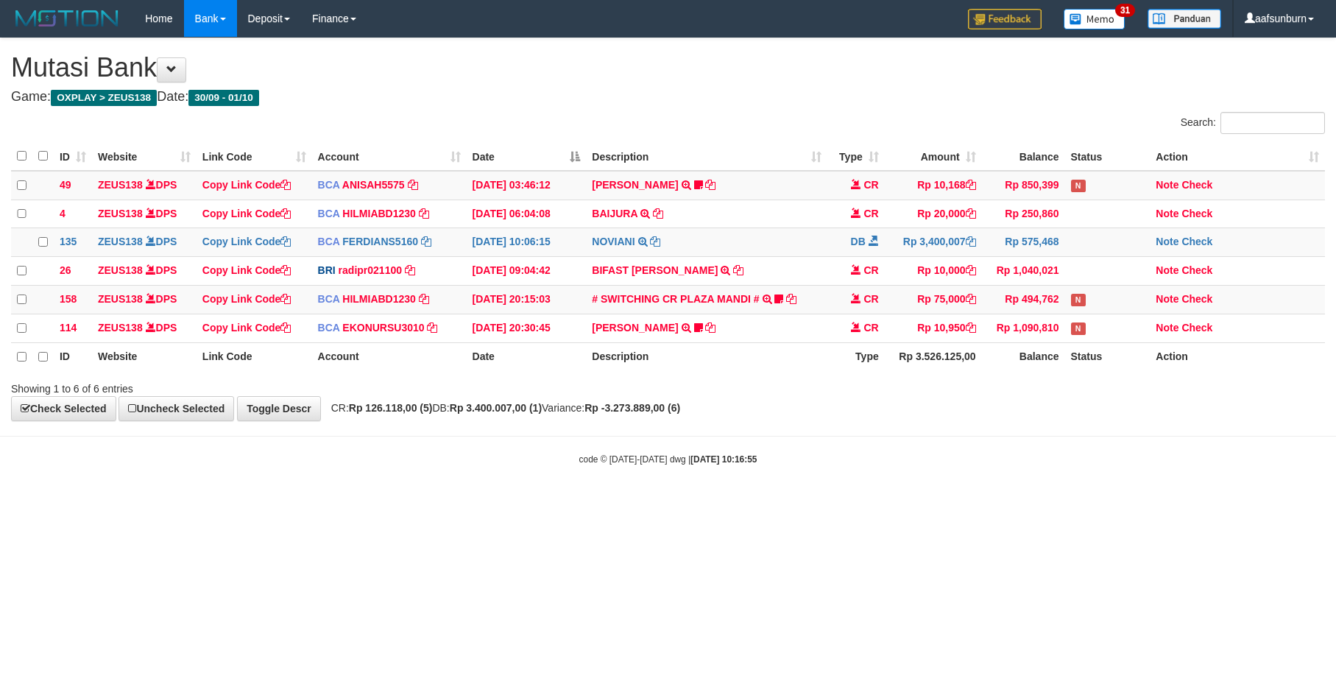
click at [1116, 503] on html "Toggle navigation Home Bank Account List Load By Website Group [OXPLAY] ZEUS138…" at bounding box center [668, 251] width 1336 height 503
click at [1112, 503] on html "Toggle navigation Home Bank Account List Load By Website Group [OXPLAY] ZEUS138…" at bounding box center [668, 251] width 1336 height 503
click at [1142, 421] on div "**********" at bounding box center [668, 229] width 1336 height 383
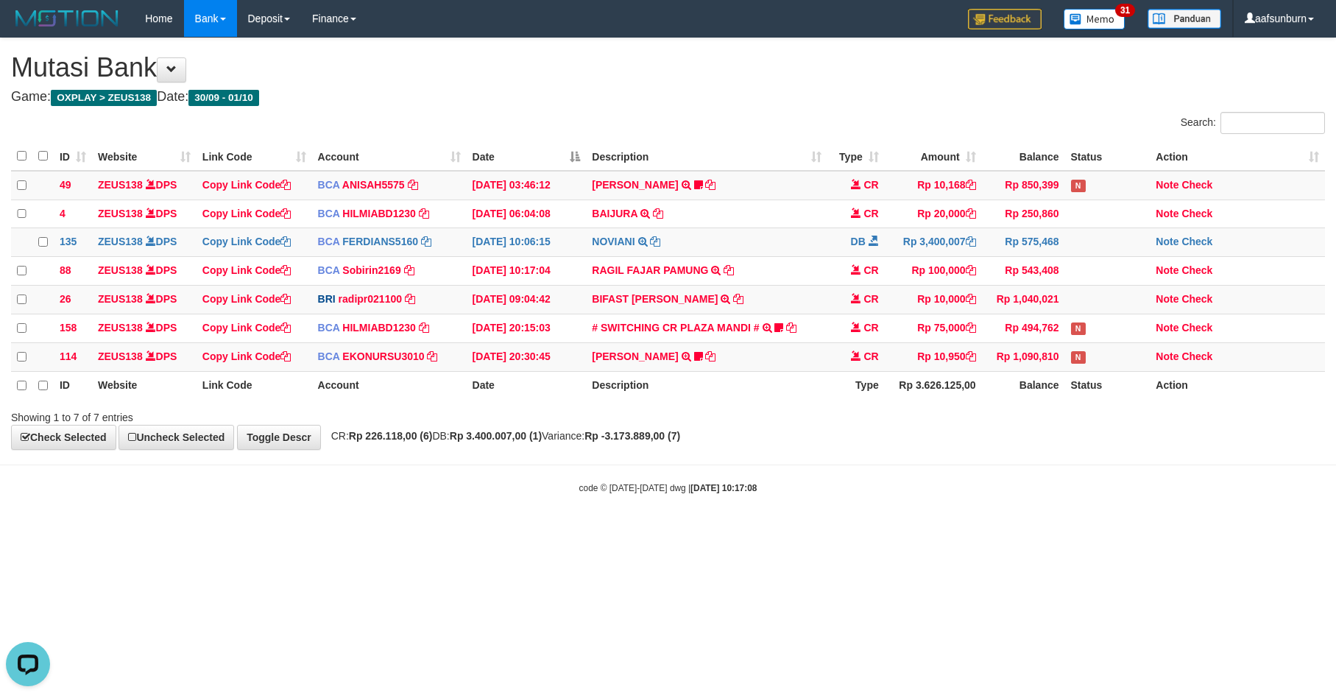
click at [967, 532] on html "Toggle navigation Home Bank Account List Load By Website Group [OXPLAY] ZEUS138…" at bounding box center [668, 266] width 1336 height 532
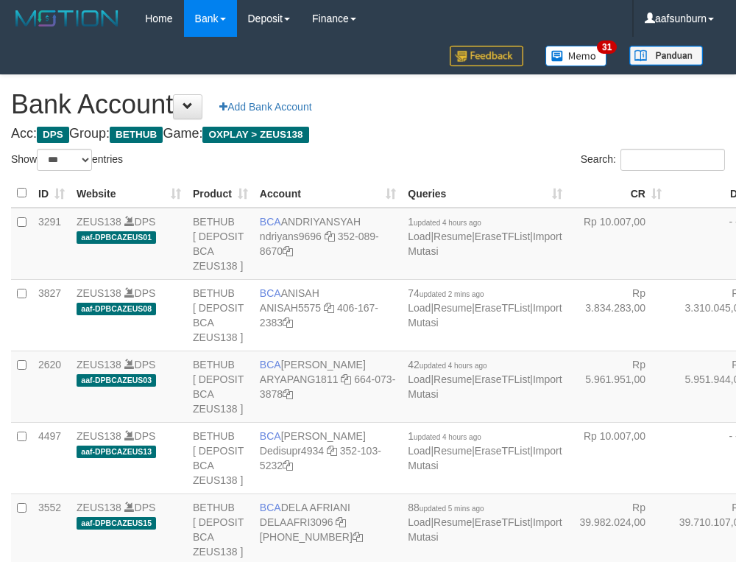
select select "***"
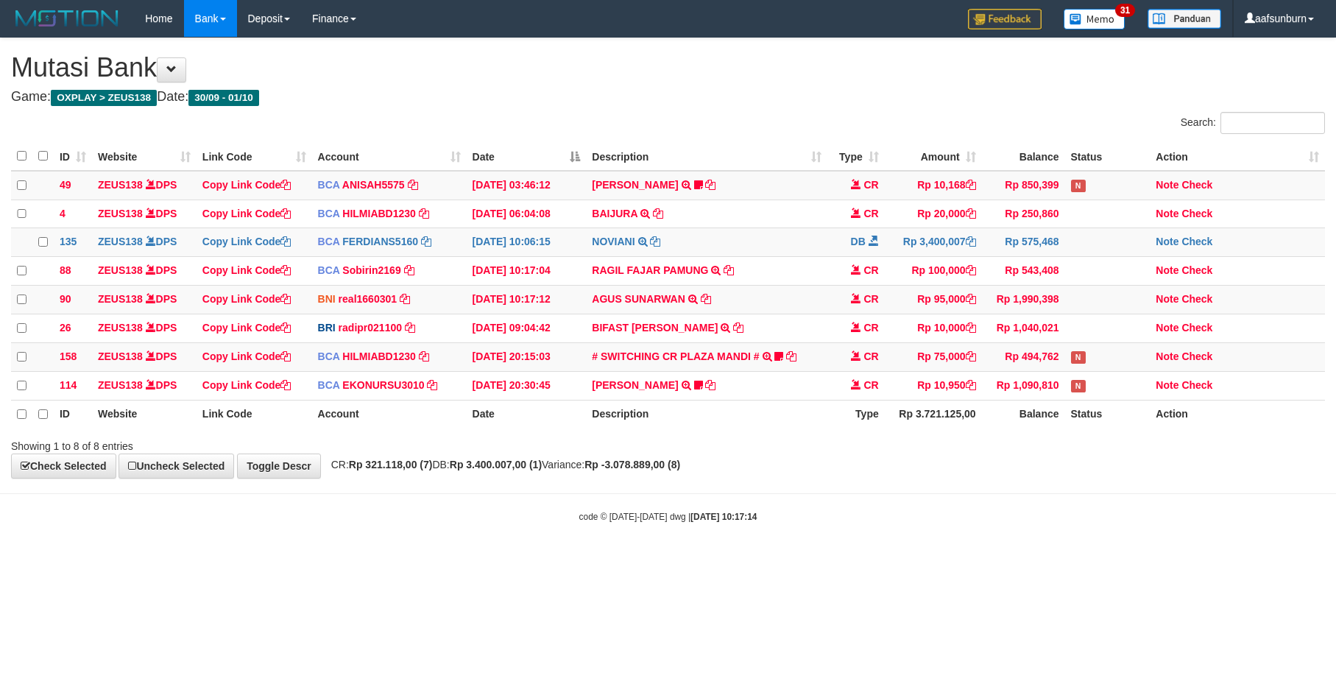
click at [933, 498] on body "Toggle navigation Home Bank Account List Load By Website Group [OXPLAY] ZEUS138…" at bounding box center [668, 280] width 1336 height 560
click at [919, 497] on body "Toggle navigation Home Bank Account List Load By Website Group [OXPLAY] ZEUS138…" at bounding box center [668, 280] width 1336 height 560
click at [930, 560] on html "Toggle navigation Home Bank Account List Load By Website Group [OXPLAY] ZEUS138…" at bounding box center [668, 280] width 1336 height 560
click at [928, 560] on html "Toggle navigation Home Bank Account List Load By Website Group [OXPLAY] ZEUS138…" at bounding box center [668, 280] width 1336 height 560
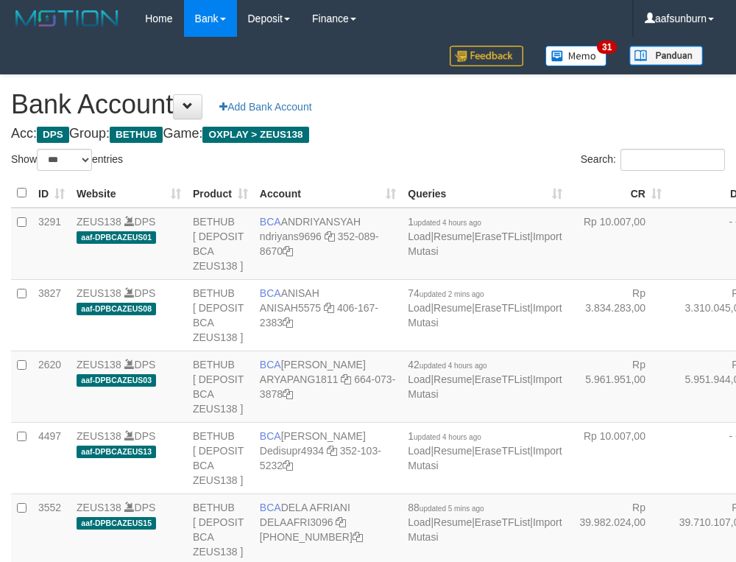
select select "***"
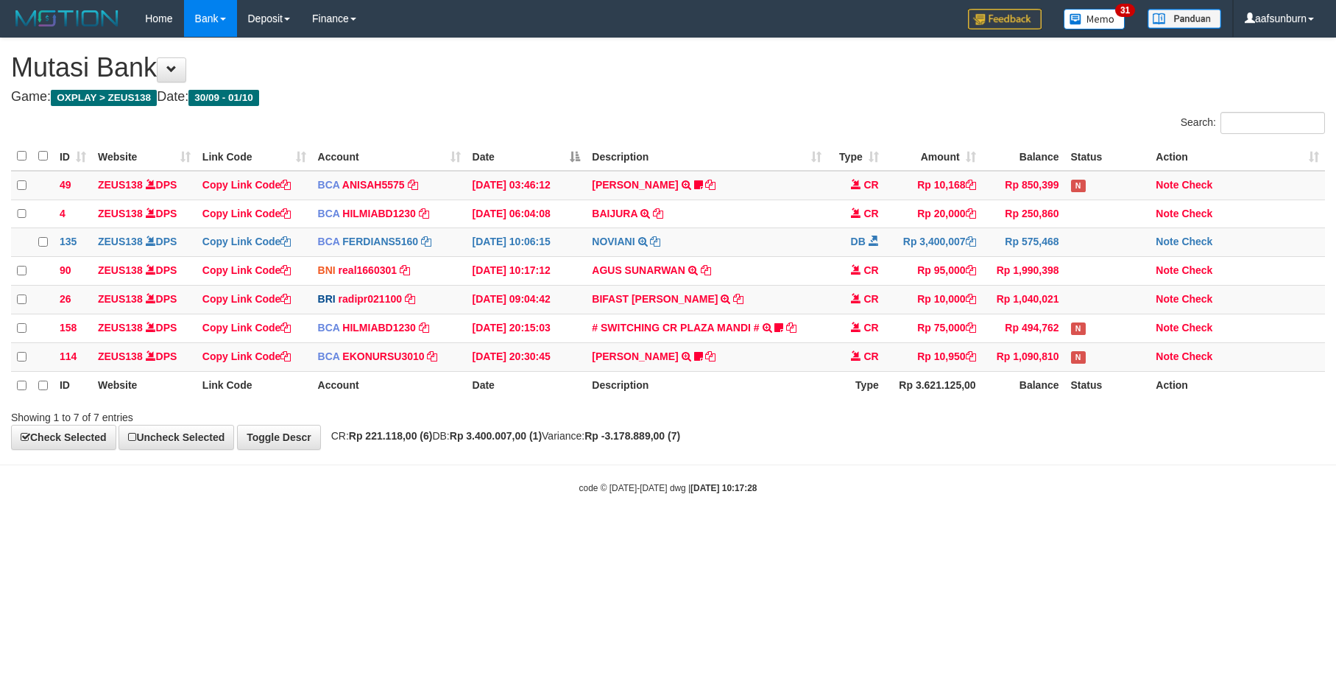
click at [930, 532] on html "Toggle navigation Home Bank Account List Load By Website Group [OXPLAY] ZEUS138…" at bounding box center [668, 266] width 1336 height 532
click at [1016, 487] on body "Toggle navigation Home Bank Account List Load By Website Group [OXPLAY] ZEUS138…" at bounding box center [668, 266] width 1336 height 532
click at [1019, 482] on body "Toggle navigation Home Bank Account List Load By Website Group [OXPLAY] ZEUS138…" at bounding box center [668, 266] width 1336 height 532
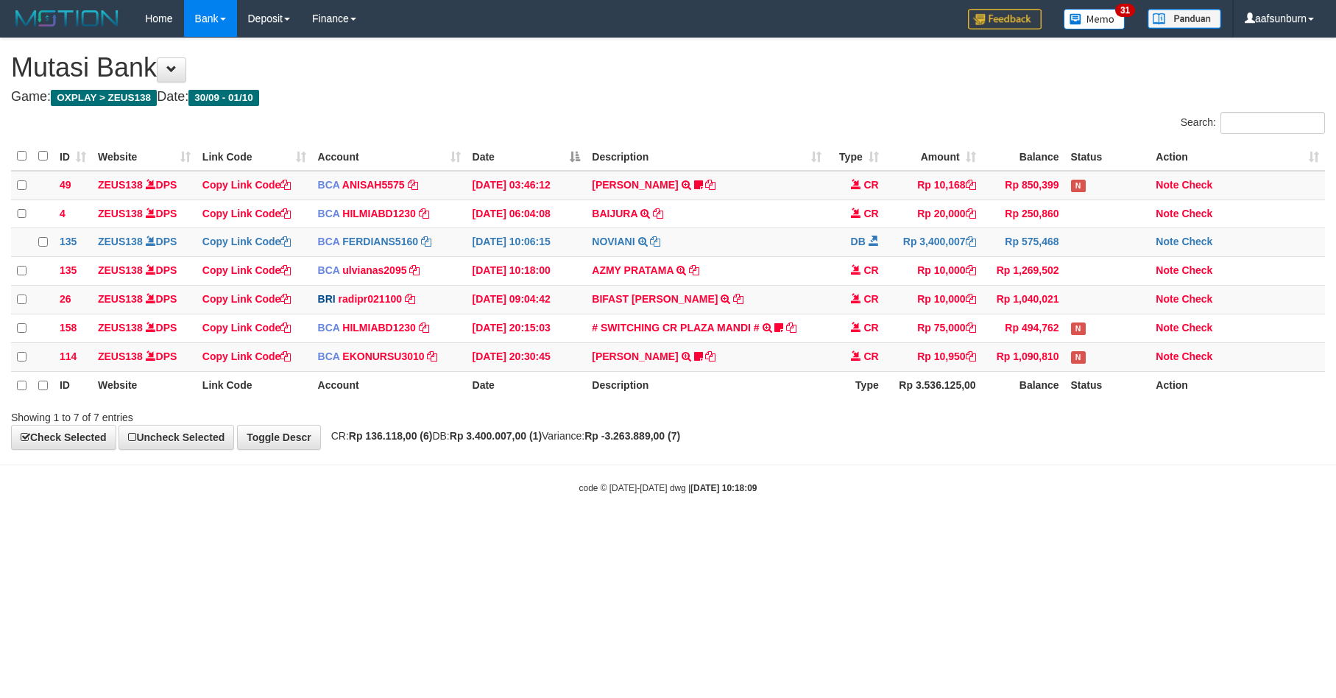
click at [1176, 515] on body "Toggle navigation Home Bank Account List Load By Website Group [OXPLAY] ZEUS138…" at bounding box center [668, 266] width 1336 height 532
click at [881, 484] on body "Toggle navigation Home Bank Account List Load By Website Group [OXPLAY] ZEUS138…" at bounding box center [668, 266] width 1336 height 532
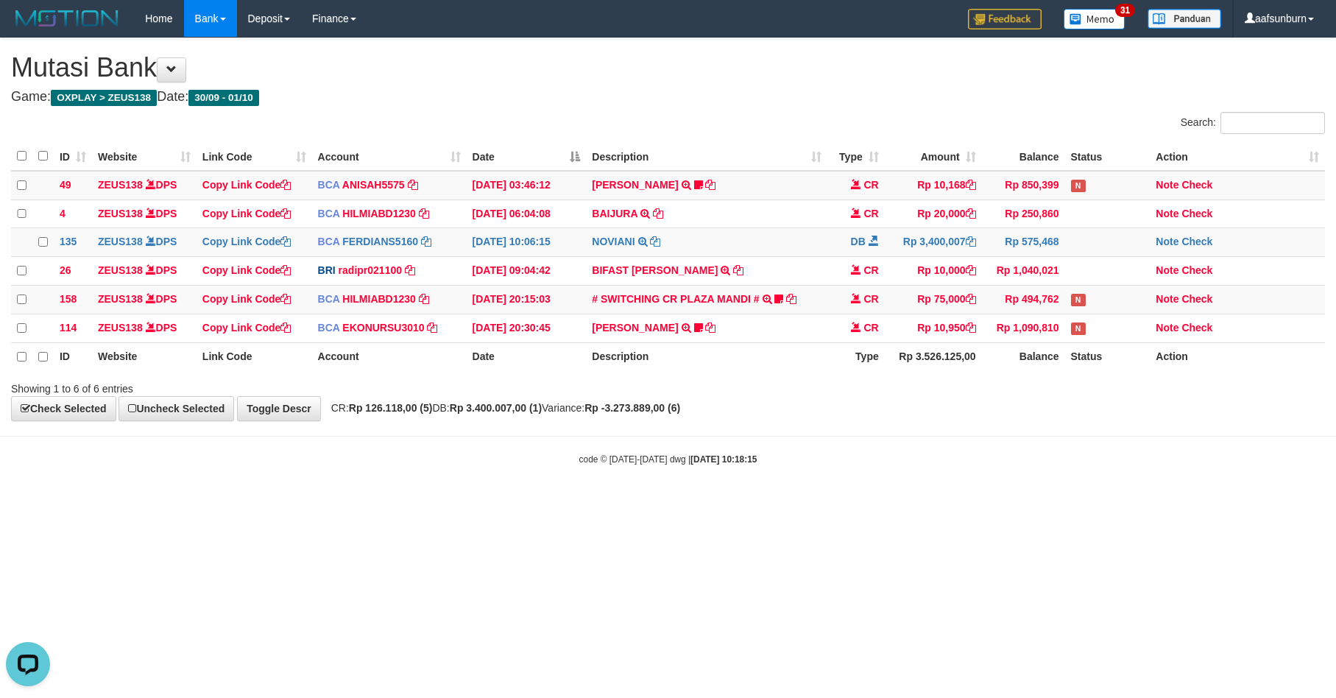
click at [972, 503] on html "Toggle navigation Home Bank Account List Load By Website Group [OXPLAY] ZEUS138…" at bounding box center [668, 251] width 1336 height 503
click at [771, 503] on html "Toggle navigation Home Bank Account List Load By Website Group [OXPLAY] ZEUS138…" at bounding box center [668, 251] width 1336 height 503
drag, startPoint x: 1048, startPoint y: 500, endPoint x: 1332, endPoint y: 484, distance: 284.6
click at [1072, 499] on body "Toggle navigation Home Bank Account List Load By Website Group [OXPLAY] ZEUS138…" at bounding box center [668, 251] width 1336 height 503
click at [1074, 503] on html "Toggle navigation Home Bank Account List Load By Website Group [OXPLAY] ZEUS138…" at bounding box center [668, 251] width 1336 height 503
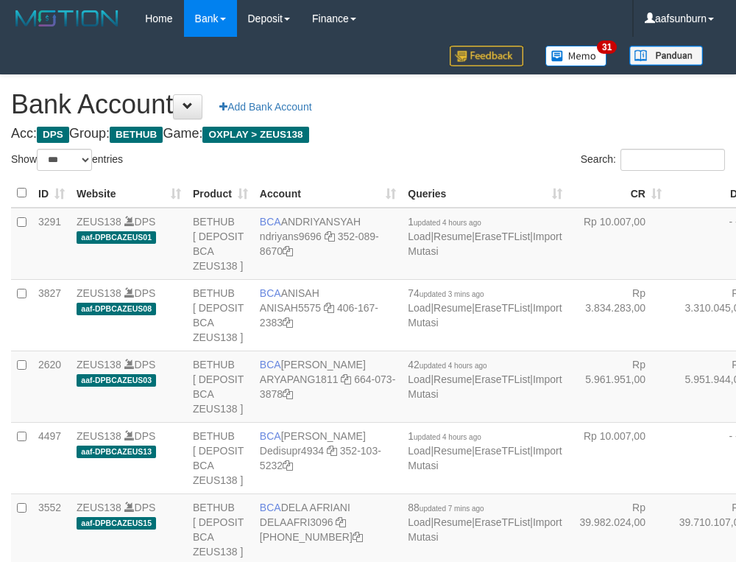
select select "***"
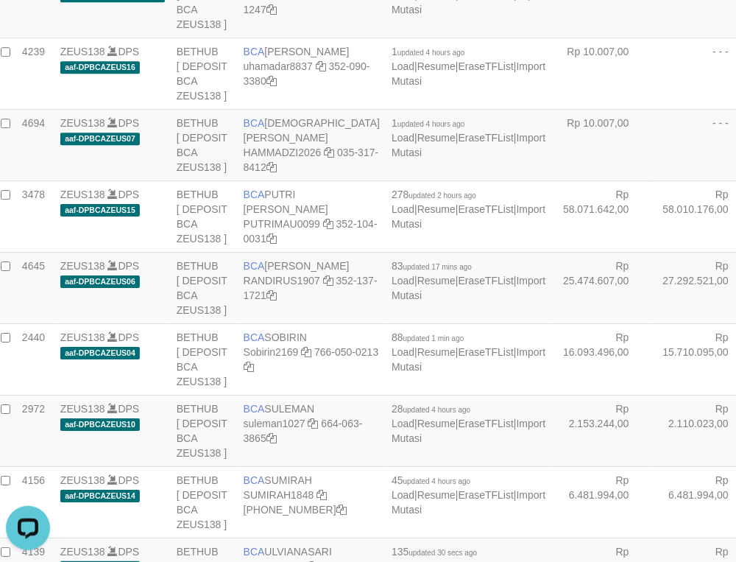
drag, startPoint x: 498, startPoint y: 155, endPoint x: 486, endPoint y: 159, distance: 12.3
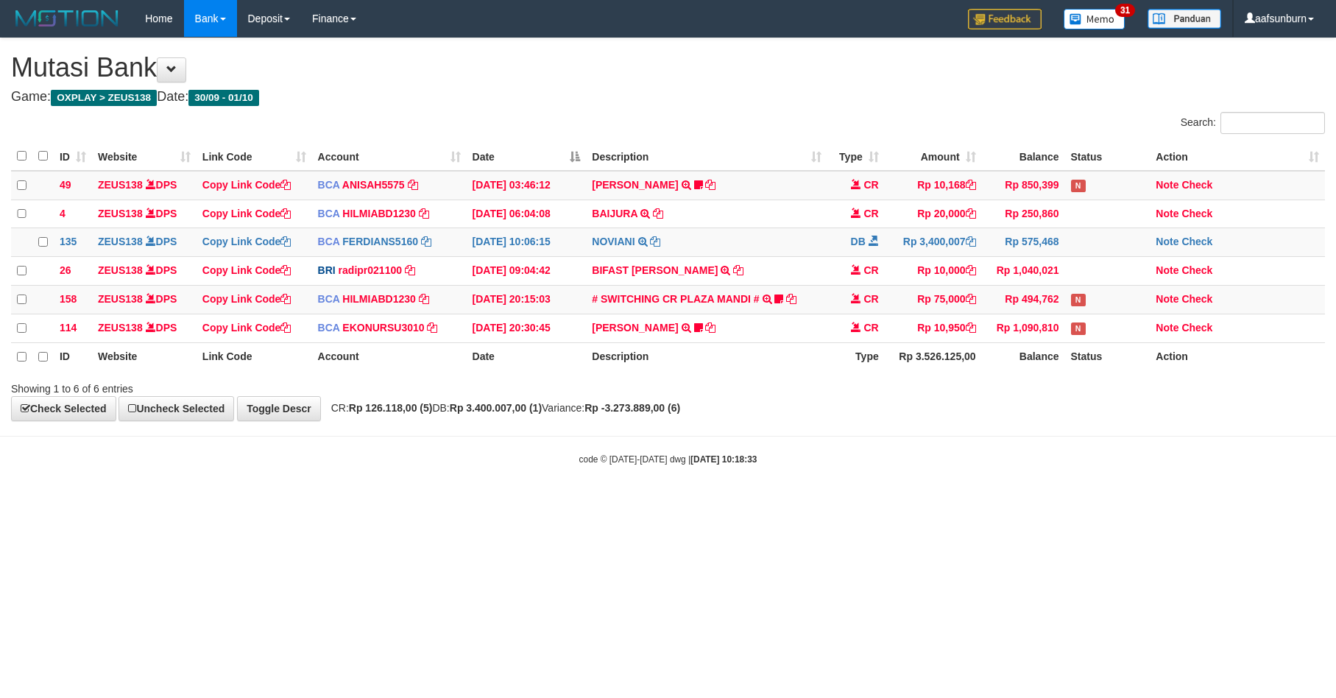
click at [1069, 503] on html "Toggle navigation Home Bank Account List Load By Website Group [OXPLAY] ZEUS138…" at bounding box center [668, 251] width 1336 height 503
click at [1067, 503] on html "Toggle navigation Home Bank Account List Load By Website Group [OXPLAY] ZEUS138…" at bounding box center [668, 251] width 1336 height 503
click at [939, 445] on body "Toggle navigation Home Bank Account List Load By Website Group [OXPLAY] ZEUS138…" at bounding box center [668, 251] width 1336 height 503
click at [945, 503] on html "Toggle navigation Home Bank Account List Load By Website Group [OXPLAY] ZEUS138…" at bounding box center [668, 251] width 1336 height 503
drag, startPoint x: 886, startPoint y: 469, endPoint x: 897, endPoint y: 473, distance: 10.9
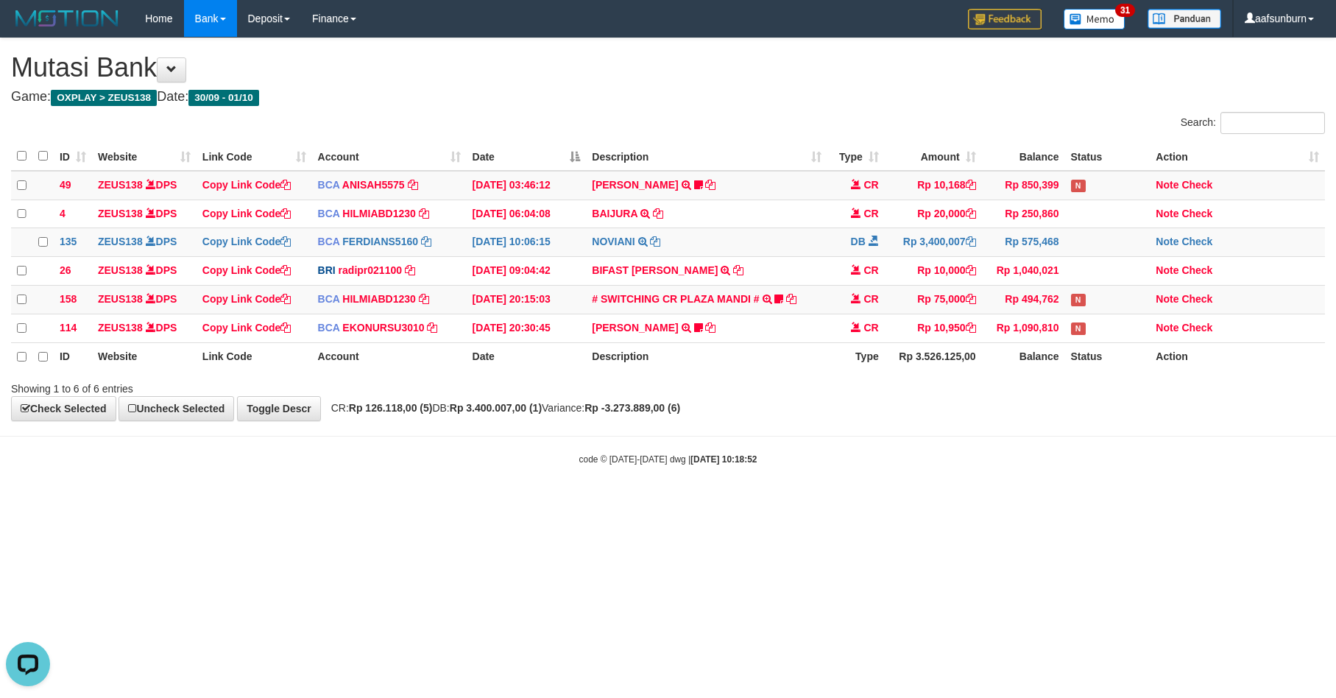
click at [888, 466] on div "code © 2012-2018 dwg | 2025/10/01 10:18:52" at bounding box center [668, 458] width 1336 height 15
click at [1137, 503] on html "Toggle navigation Home Bank Account List Load By Website Group [OXPLAY] ZEUS138…" at bounding box center [668, 251] width 1336 height 503
drag, startPoint x: 1098, startPoint y: 557, endPoint x: 1107, endPoint y: 548, distance: 13.0
click at [1100, 503] on html "Toggle navigation Home Bank Account List Load By Website Group [OXPLAY] ZEUS138…" at bounding box center [668, 251] width 1336 height 503
click at [1014, 503] on html "Toggle navigation Home Bank Account List Load By Website Group [OXPLAY] ZEUS138…" at bounding box center [668, 251] width 1336 height 503
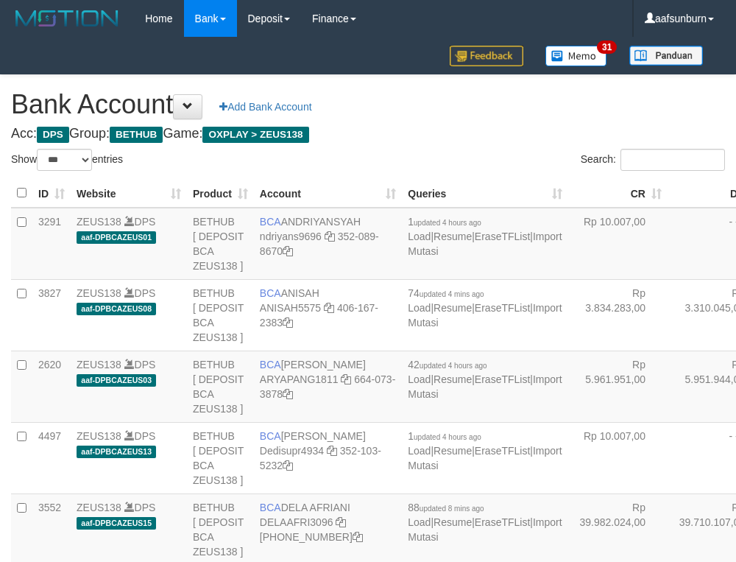
select select "***"
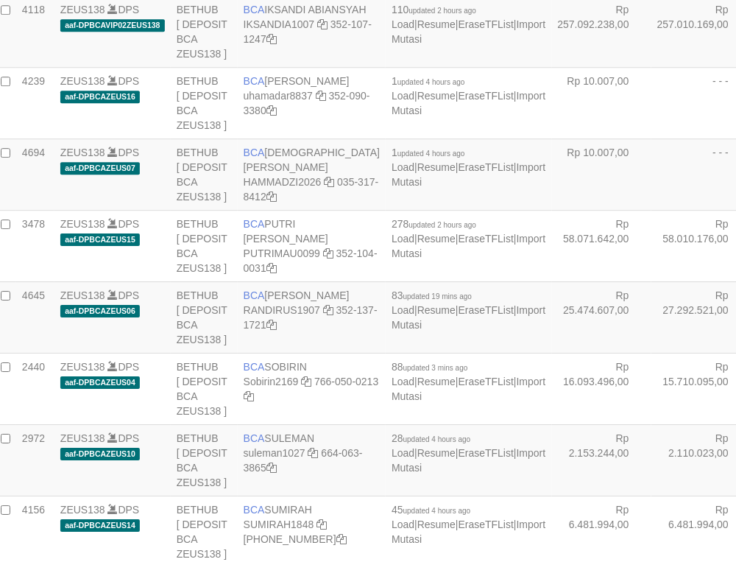
drag, startPoint x: 722, startPoint y: 177, endPoint x: 703, endPoint y: 183, distance: 20.0
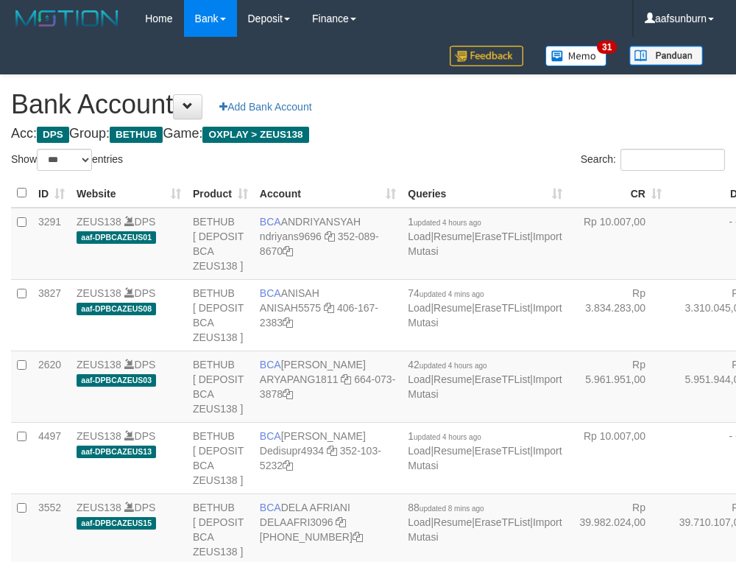
select select "***"
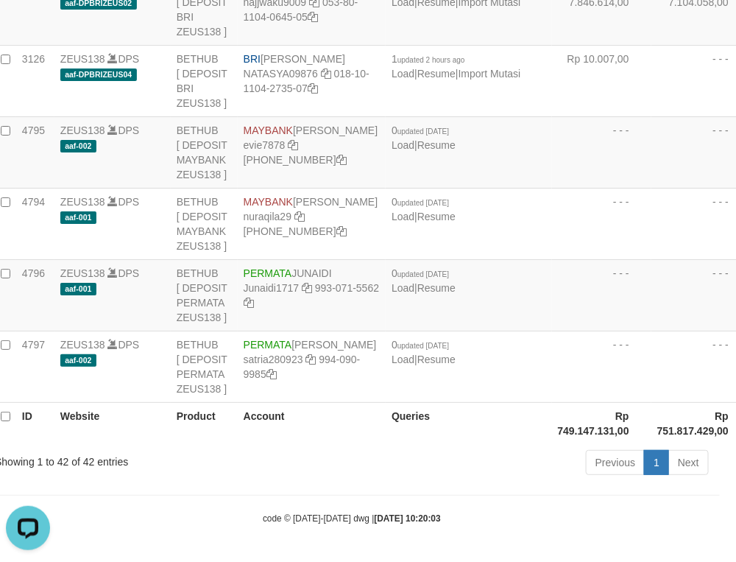
drag, startPoint x: 598, startPoint y: 149, endPoint x: 566, endPoint y: 157, distance: 33.4
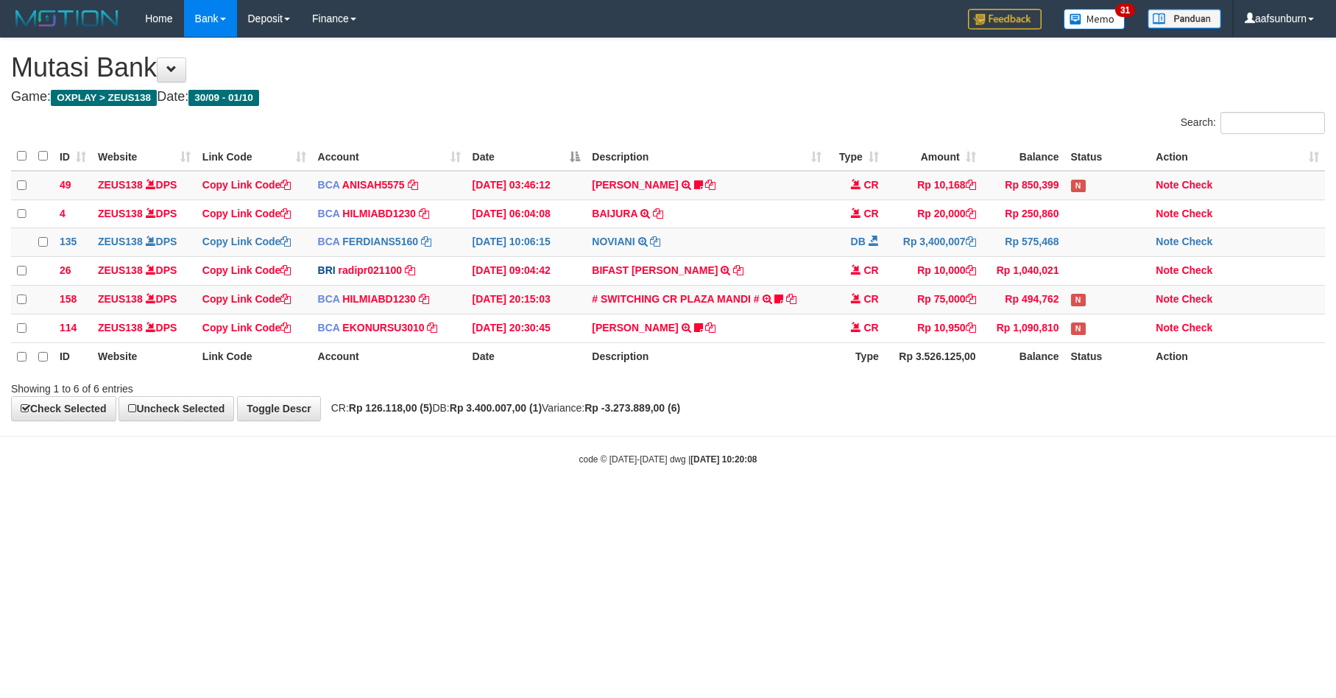
click at [992, 503] on html "Toggle navigation Home Bank Account List Load By Website Group [OXPLAY] ZEUS138…" at bounding box center [668, 251] width 1336 height 503
click at [798, 365] on th "Description" at bounding box center [706, 356] width 241 height 28
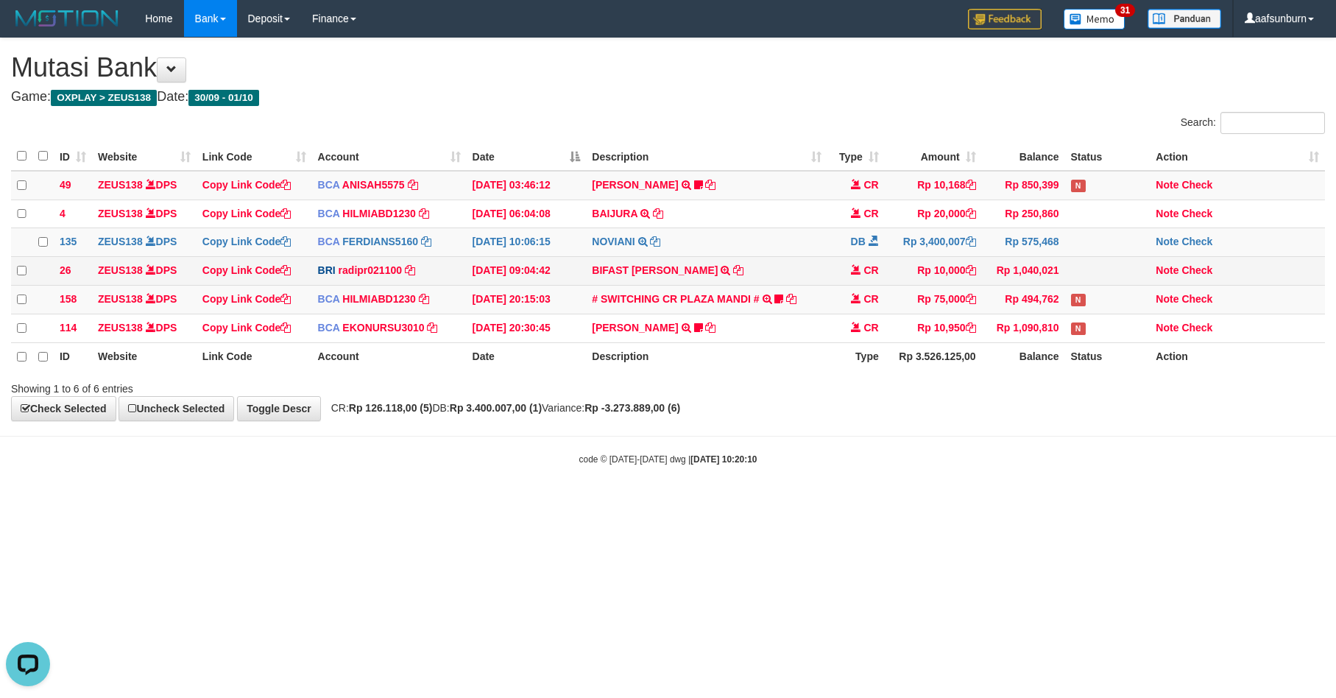
click at [634, 281] on td "BIFAST ERIKA S PAUN TRANSFER NBMB BIFAST ERIKA S PAUN TO REYNALDI ADI PRATAMA" at bounding box center [706, 271] width 241 height 29
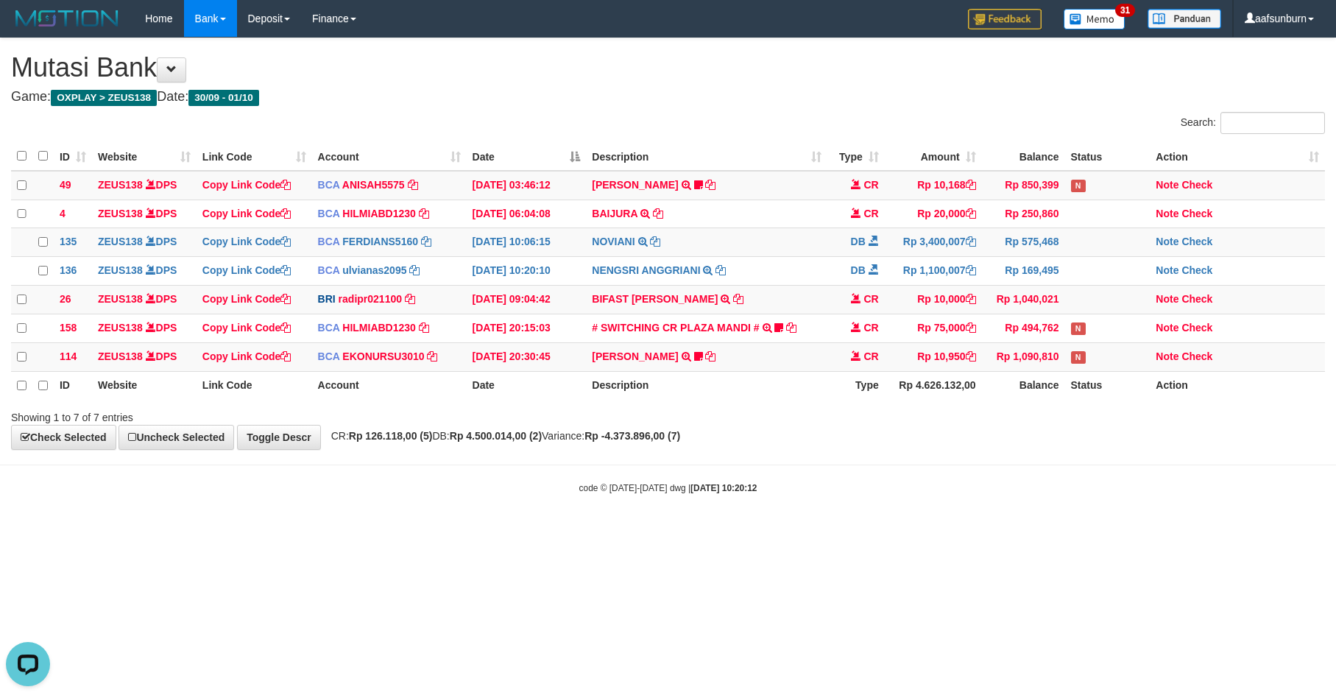
click at [881, 532] on html "Toggle navigation Home Bank Account List Load By Website Group [OXPLAY] ZEUS138…" at bounding box center [668, 266] width 1336 height 532
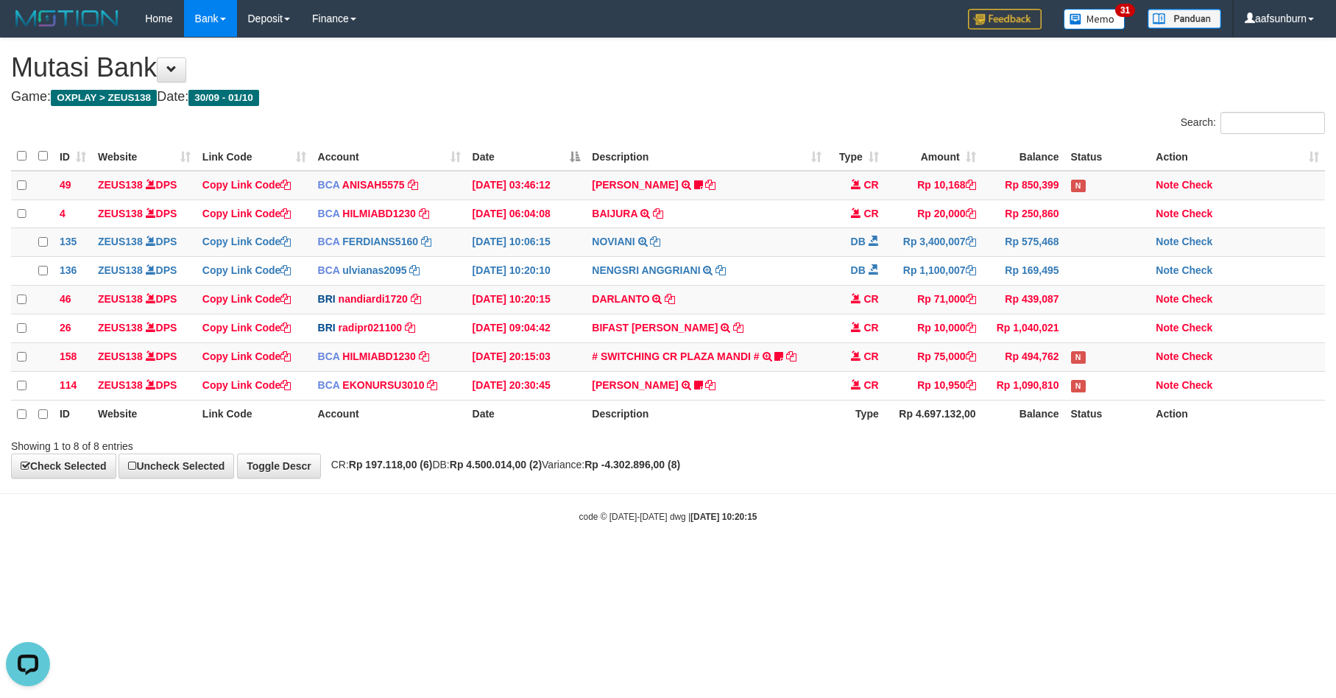
click at [1011, 560] on body "Toggle navigation Home Bank Account List Load By Website Group [OXPLAY] ZEUS138…" at bounding box center [668, 280] width 1336 height 560
click at [997, 560] on body "Toggle navigation Home Bank Account List Load By Website Group [OXPLAY] ZEUS138…" at bounding box center [668, 280] width 1336 height 560
click at [928, 557] on body "Toggle navigation Home Bank Account List Load By Website Group [OXPLAY] ZEUS138…" at bounding box center [668, 280] width 1336 height 560
click at [928, 555] on body "Toggle navigation Home Bank Account List Load By Website Group [OXPLAY] ZEUS138…" at bounding box center [668, 280] width 1336 height 560
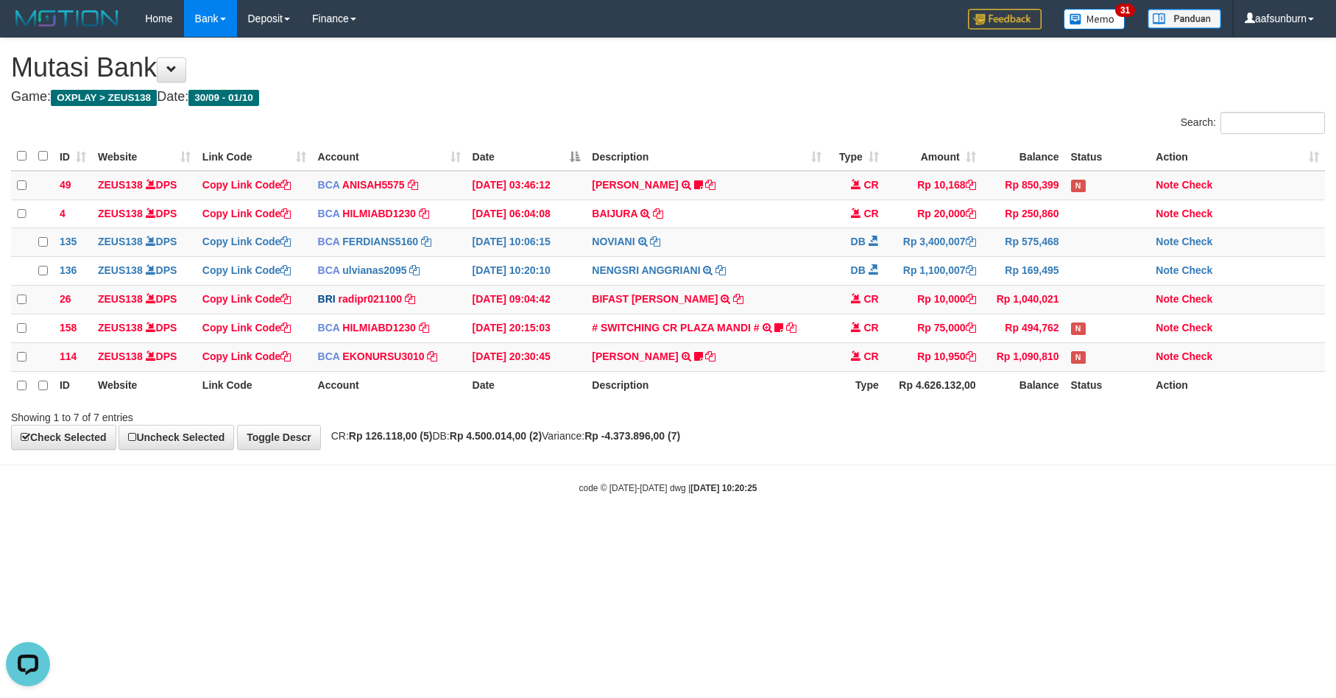
click at [979, 467] on body "Toggle navigation Home Bank Account List Load By Website Group [OXPLAY] ZEUS138…" at bounding box center [668, 266] width 1336 height 532
click at [1037, 532] on body "Toggle navigation Home Bank Account List Load By Website Group [OXPLAY] ZEUS138…" at bounding box center [668, 266] width 1336 height 532
click at [1034, 532] on body "Toggle navigation Home Bank Account List Load By Website Group [OXPLAY] ZEUS138…" at bounding box center [668, 266] width 1336 height 532
click at [1025, 532] on body "Toggle navigation Home Bank Account List Load By Website Group [OXPLAY] ZEUS138…" at bounding box center [668, 266] width 1336 height 532
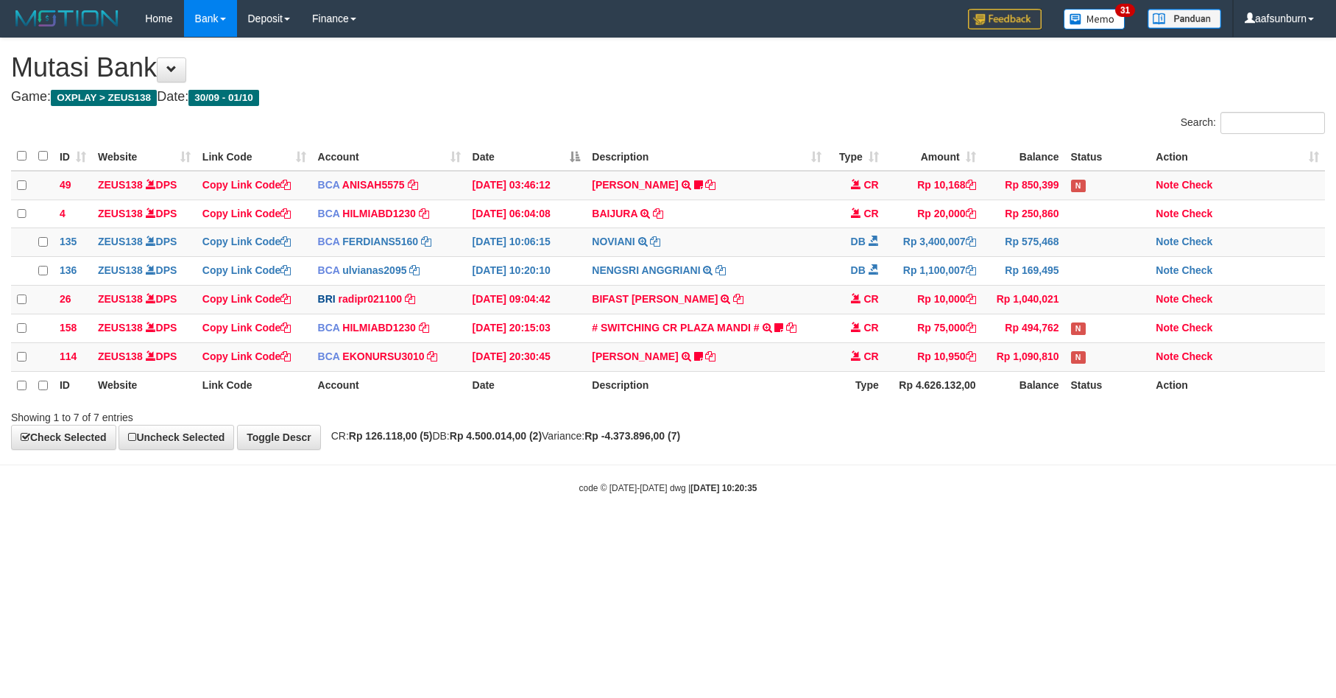
click at [999, 520] on body "Toggle navigation Home Bank Account List Load By Website Group [OXPLAY] ZEUS138…" at bounding box center [668, 266] width 1336 height 532
click at [995, 520] on body "Toggle navigation Home Bank Account List Load By Website Group [OXPLAY] ZEUS138…" at bounding box center [668, 266] width 1336 height 532
click at [961, 532] on html "Toggle navigation Home Bank Account List Load By Website Group [OXPLAY] ZEUS138…" at bounding box center [668, 266] width 1336 height 532
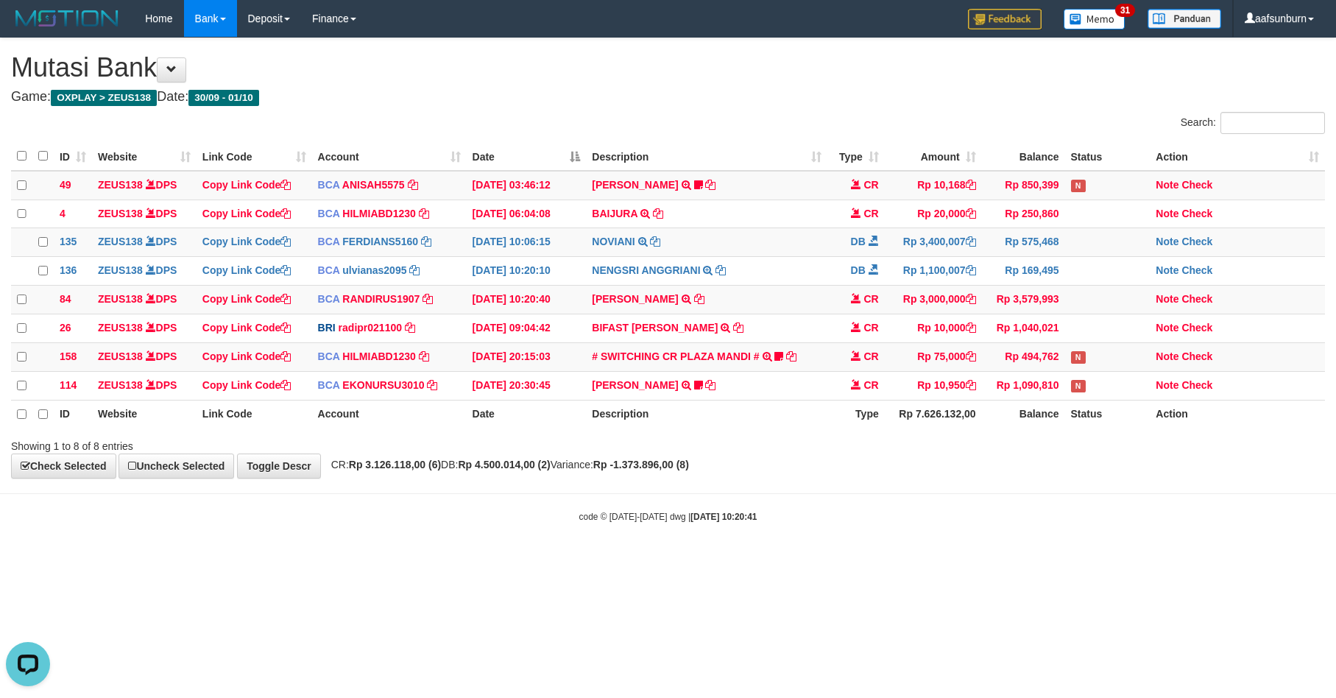
click at [1056, 478] on div "**********" at bounding box center [668, 257] width 1336 height 439
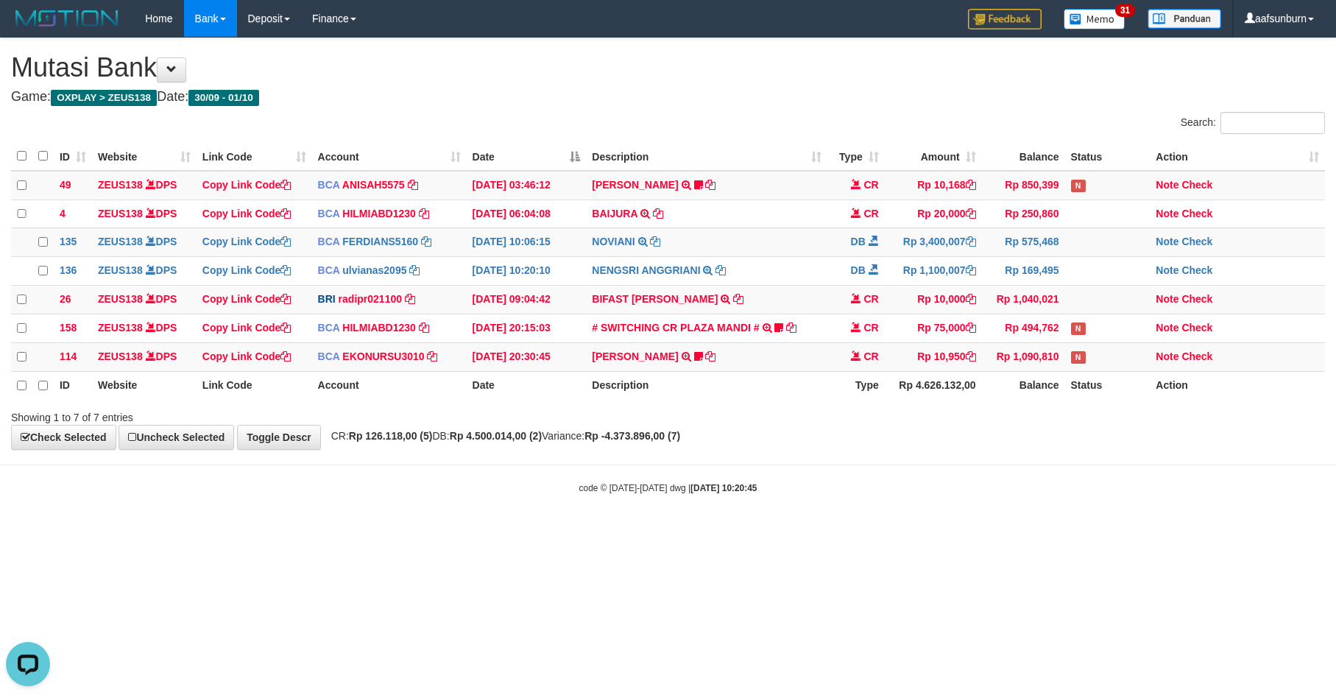
drag, startPoint x: 1107, startPoint y: 522, endPoint x: 1160, endPoint y: 524, distance: 53.0
click at [1107, 515] on body "Toggle navigation Home Bank Account List Load By Website Group [OXPLAY] ZEUS138…" at bounding box center [668, 266] width 1336 height 532
click at [999, 532] on body "Toggle navigation Home Bank Account List Load By Website Group [OXPLAY] ZEUS138…" at bounding box center [668, 266] width 1336 height 532
click at [1169, 532] on body "Toggle navigation Home Bank Account List Load By Website Group [OXPLAY] ZEUS138…" at bounding box center [668, 266] width 1336 height 532
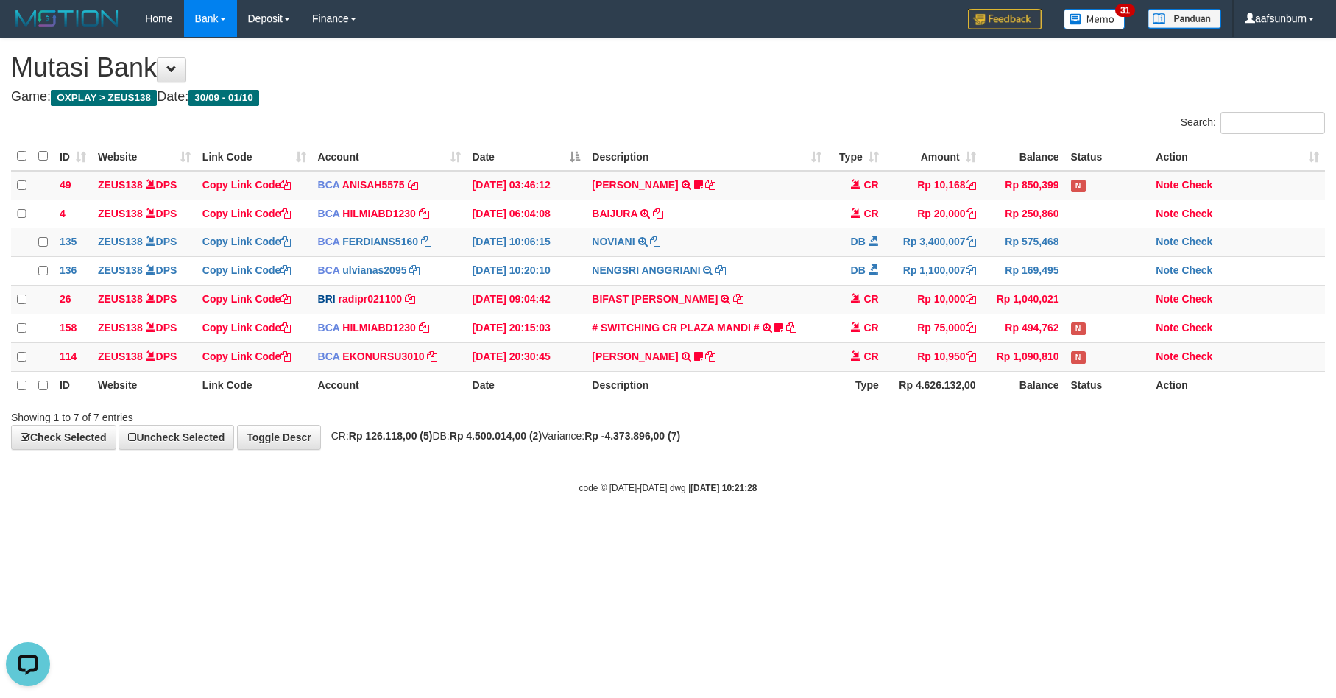
click at [1087, 532] on html "Toggle navigation Home Bank Account List Load By Website Group [OXPLAY] ZEUS138…" at bounding box center [668, 266] width 1336 height 532
